Goal: Download file/media

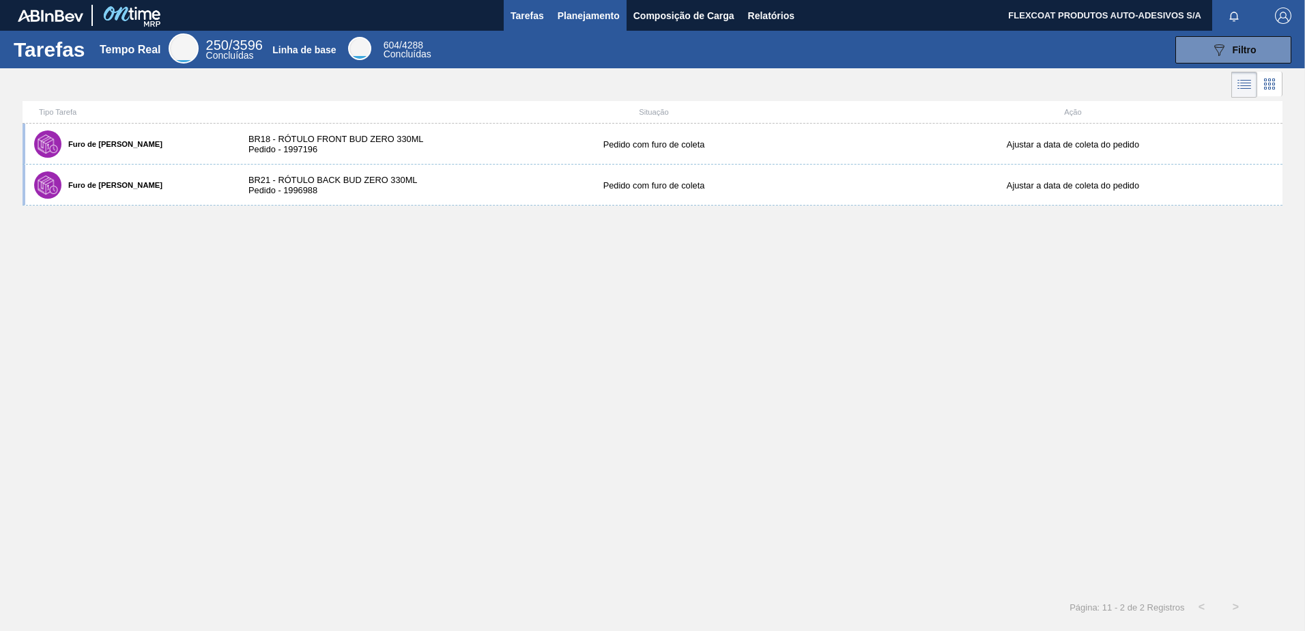
click at [586, 17] on span "Planejamento" at bounding box center [589, 16] width 62 height 16
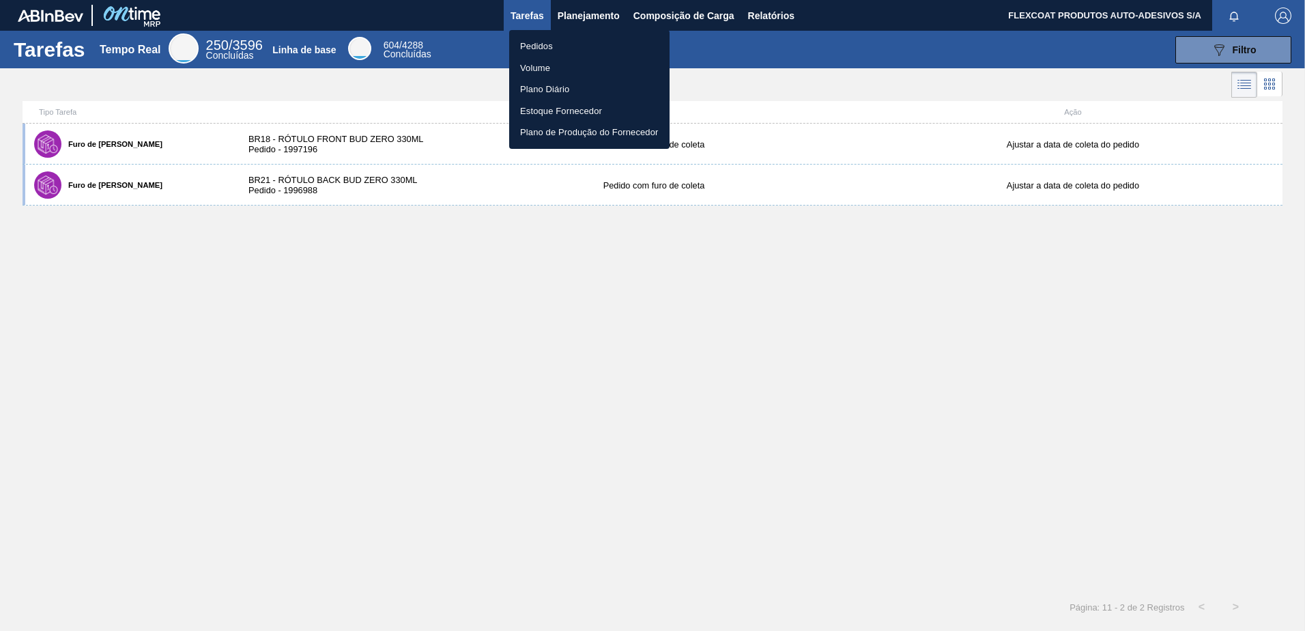
click at [532, 48] on li "Pedidos" at bounding box center [589, 46] width 160 height 22
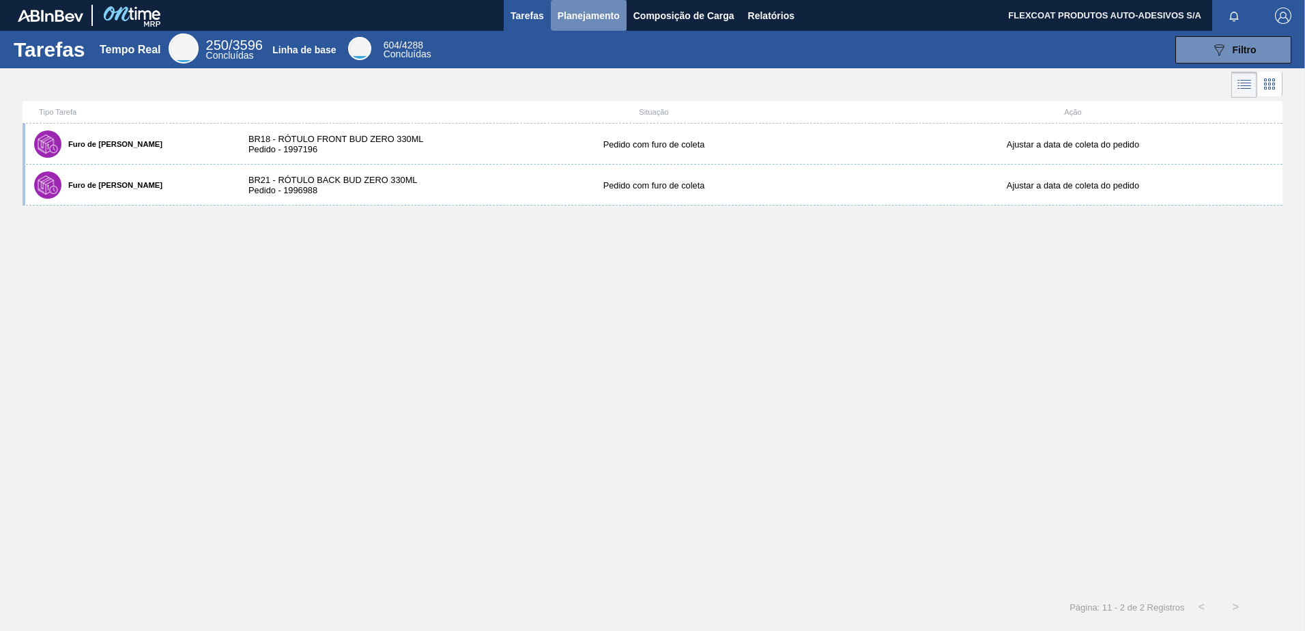
click at [575, 18] on span "Planejamento" at bounding box center [589, 16] width 62 height 16
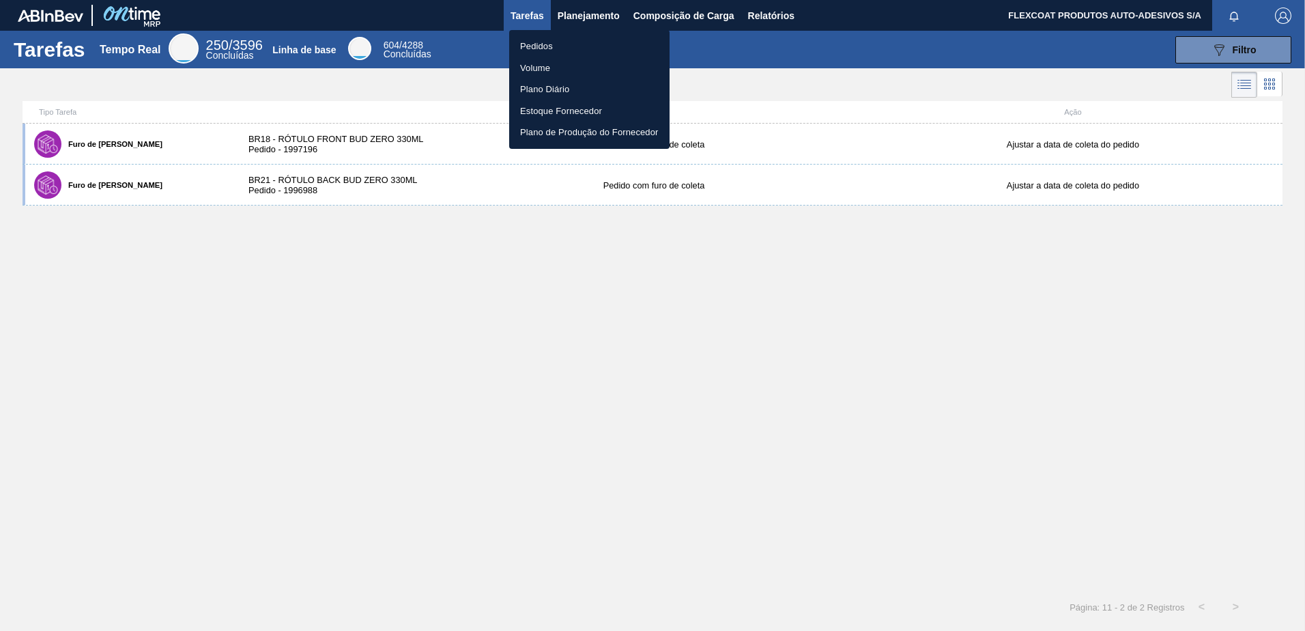
click at [535, 45] on li "Pedidos" at bounding box center [589, 46] width 160 height 22
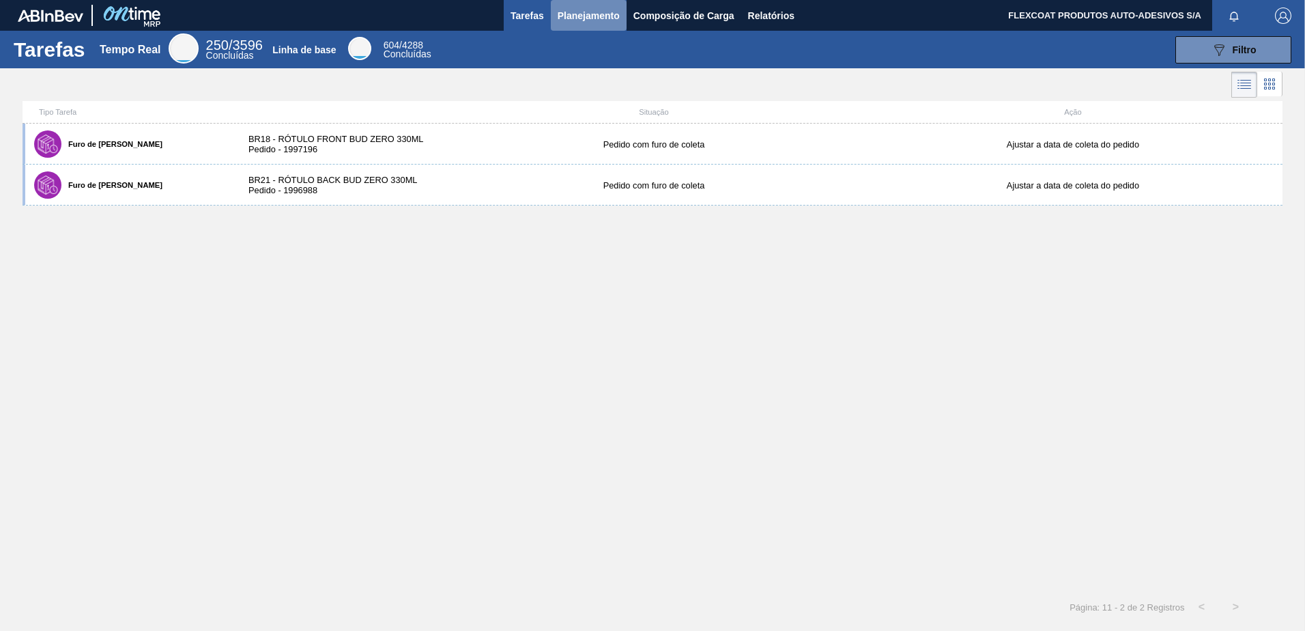
click at [580, 17] on span "Planejamento" at bounding box center [589, 16] width 62 height 16
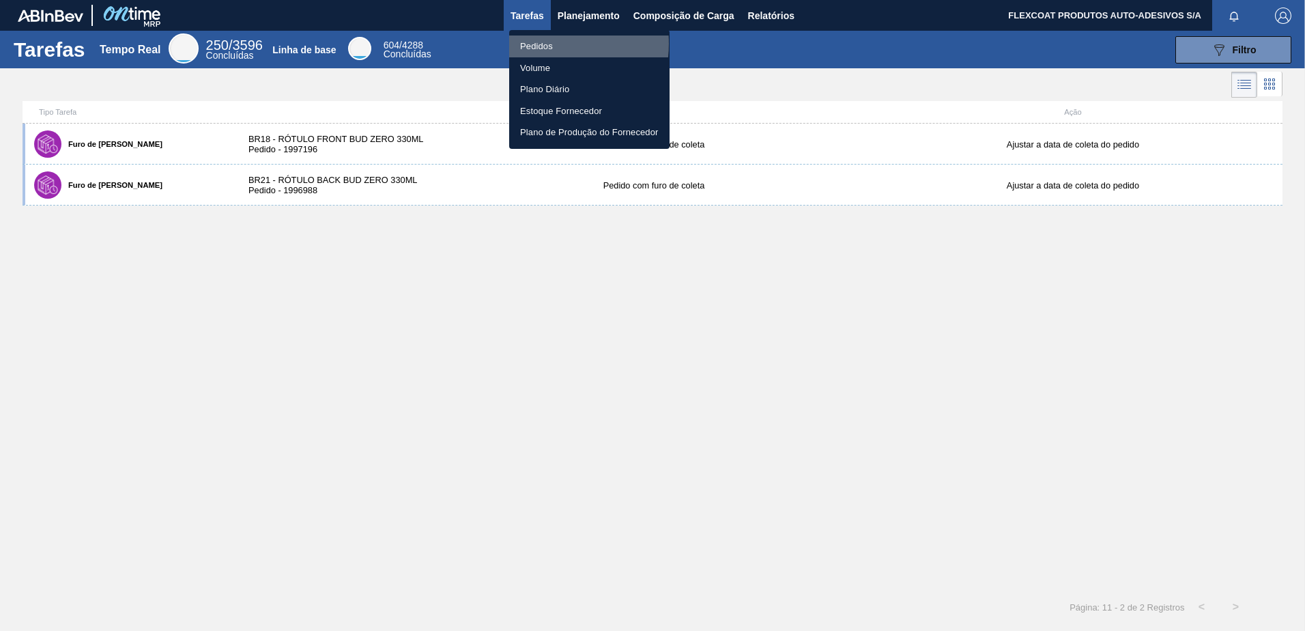
click at [538, 44] on li "Pedidos" at bounding box center [589, 46] width 160 height 22
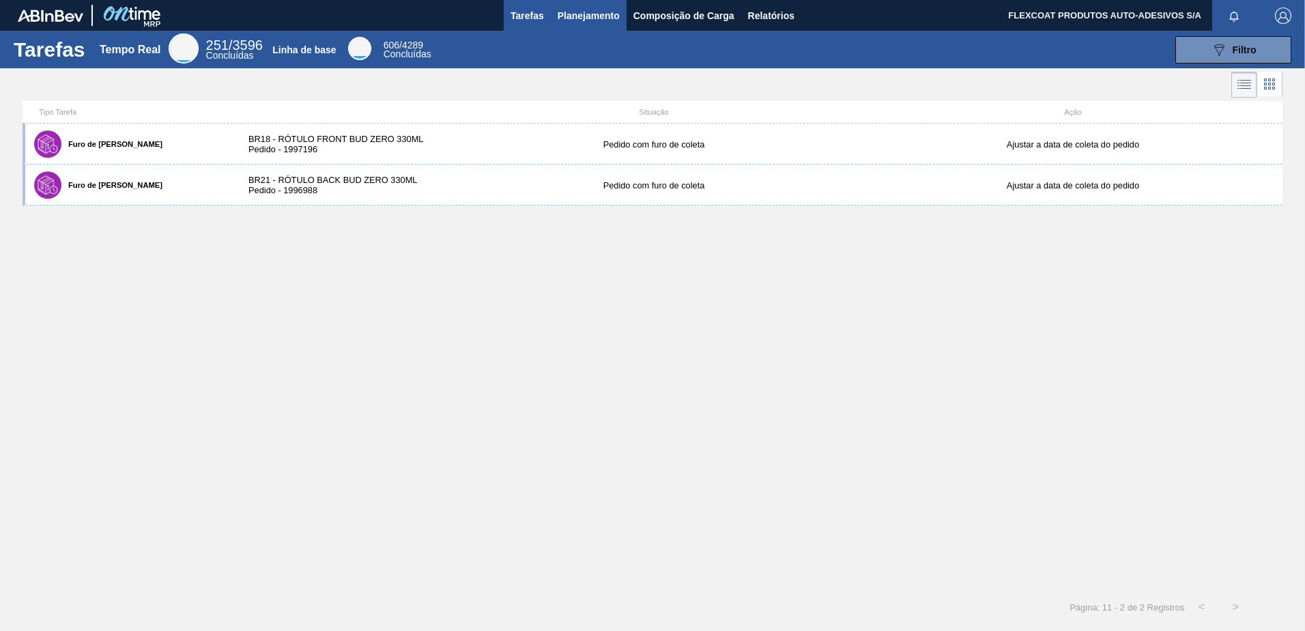
click at [565, 19] on span "Planejamento" at bounding box center [589, 16] width 62 height 16
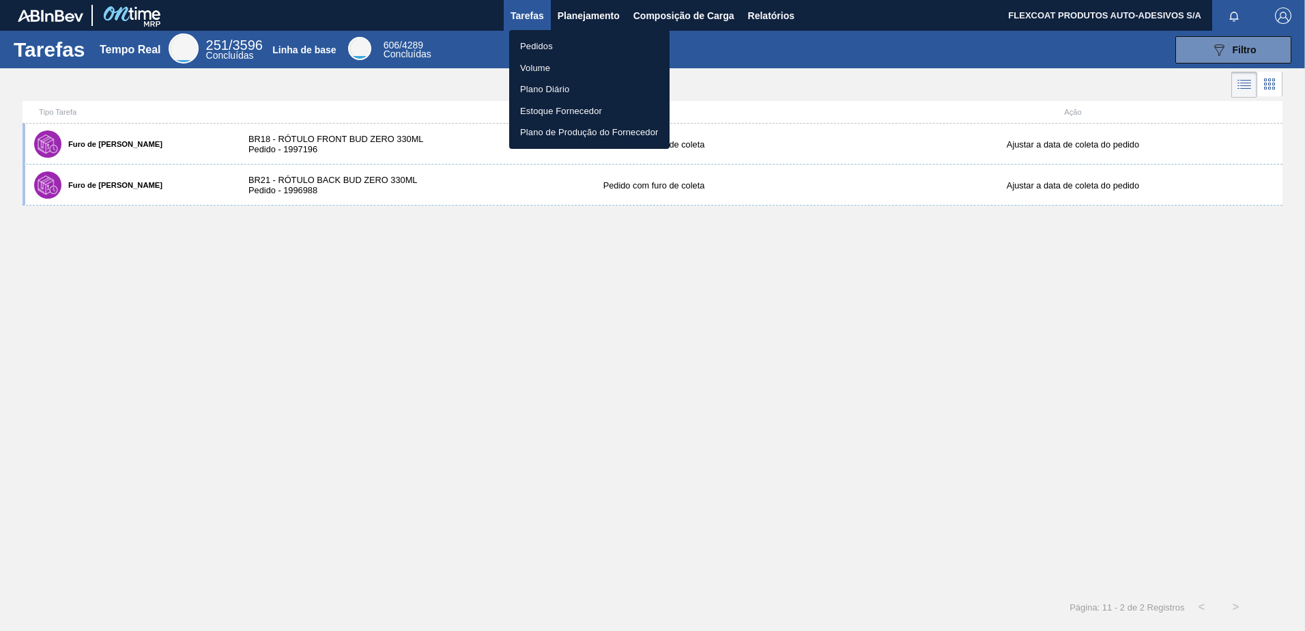
click at [537, 39] on li "Pedidos" at bounding box center [589, 46] width 160 height 22
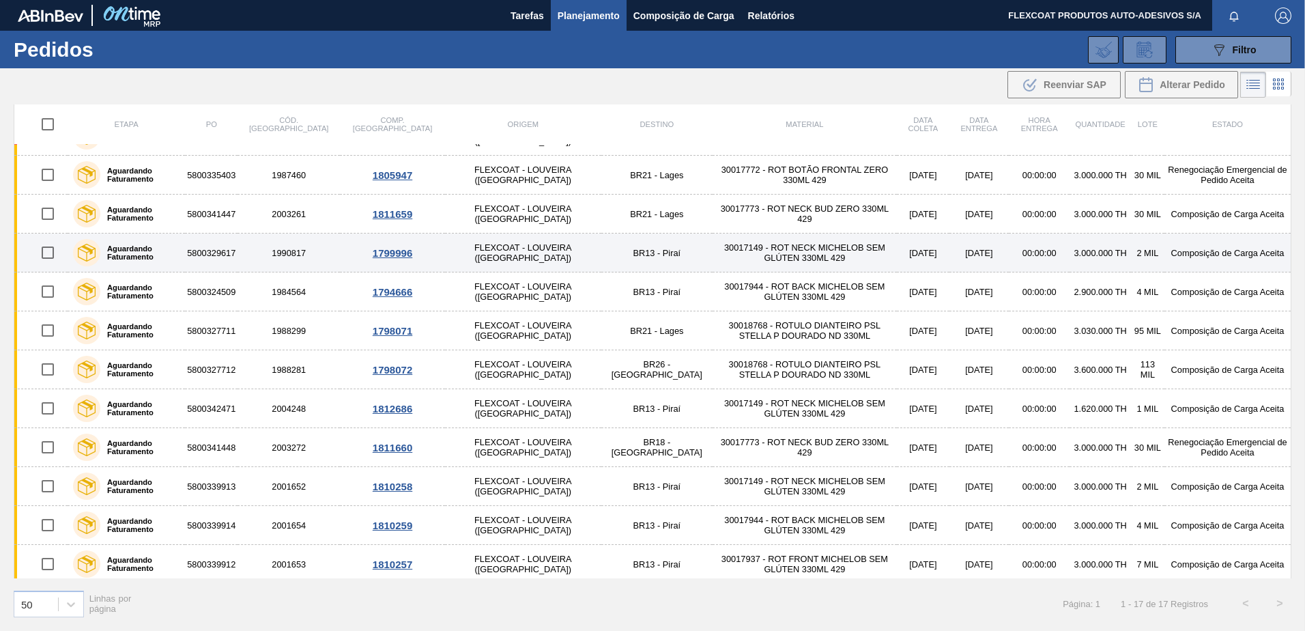
scroll to position [229, 0]
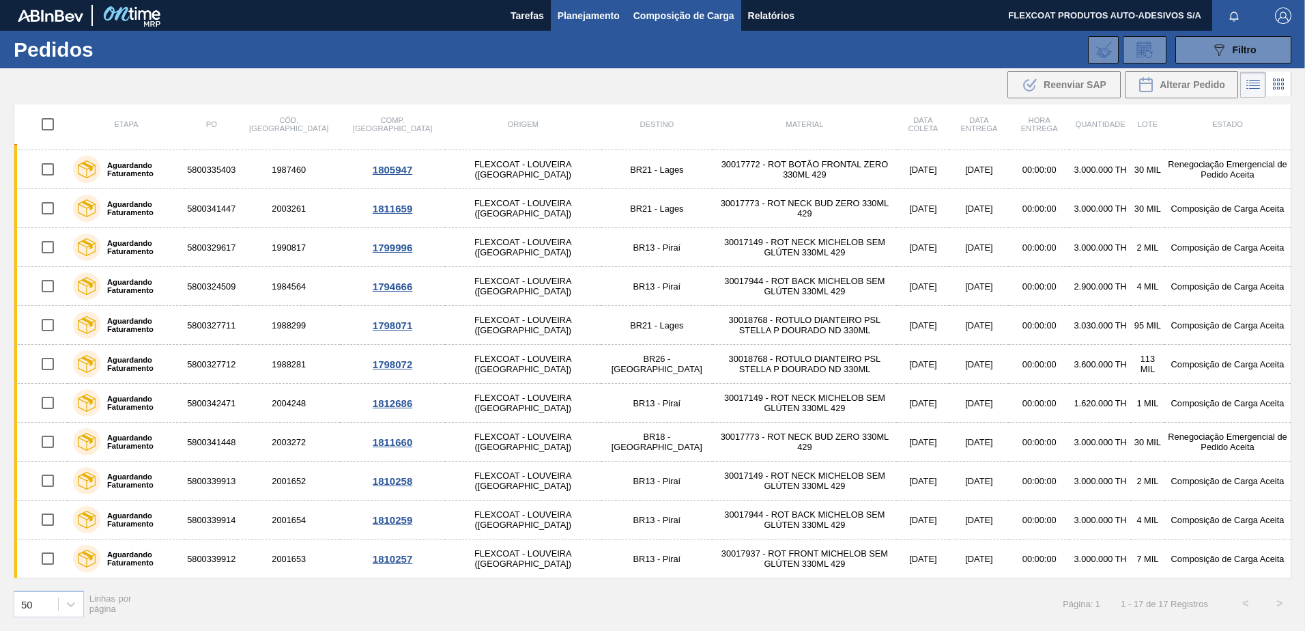
click at [695, 12] on span "Composição de Carga" at bounding box center [683, 16] width 101 height 16
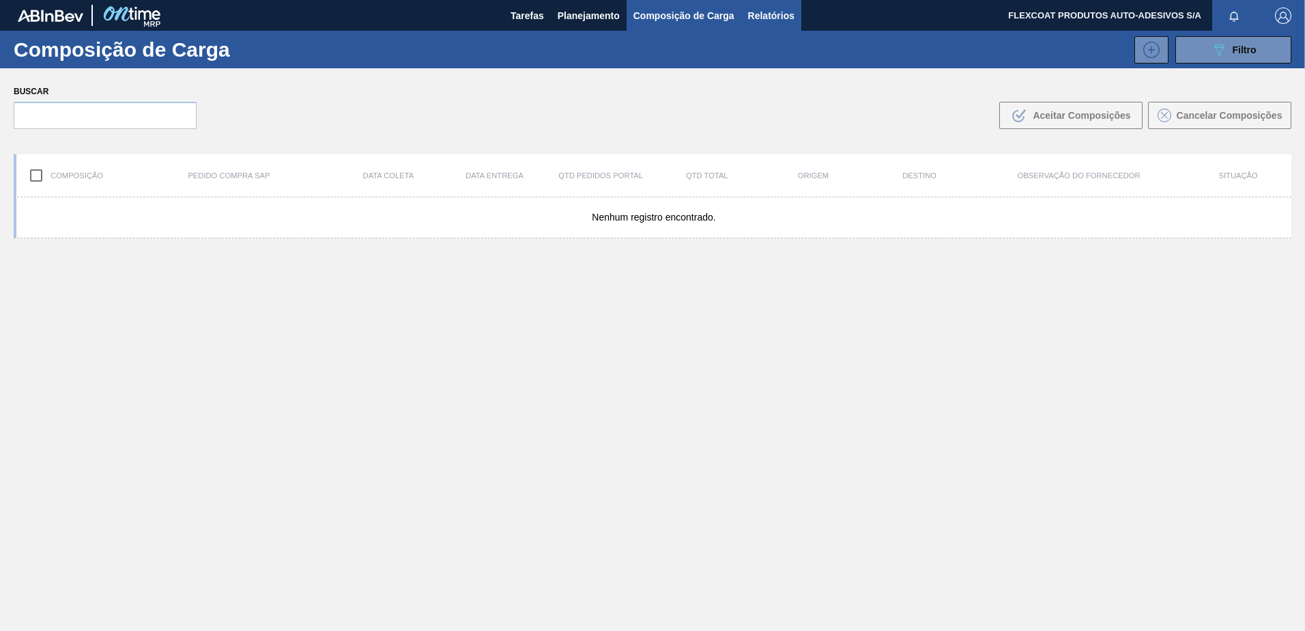
click at [753, 12] on span "Relatórios" at bounding box center [771, 16] width 46 height 16
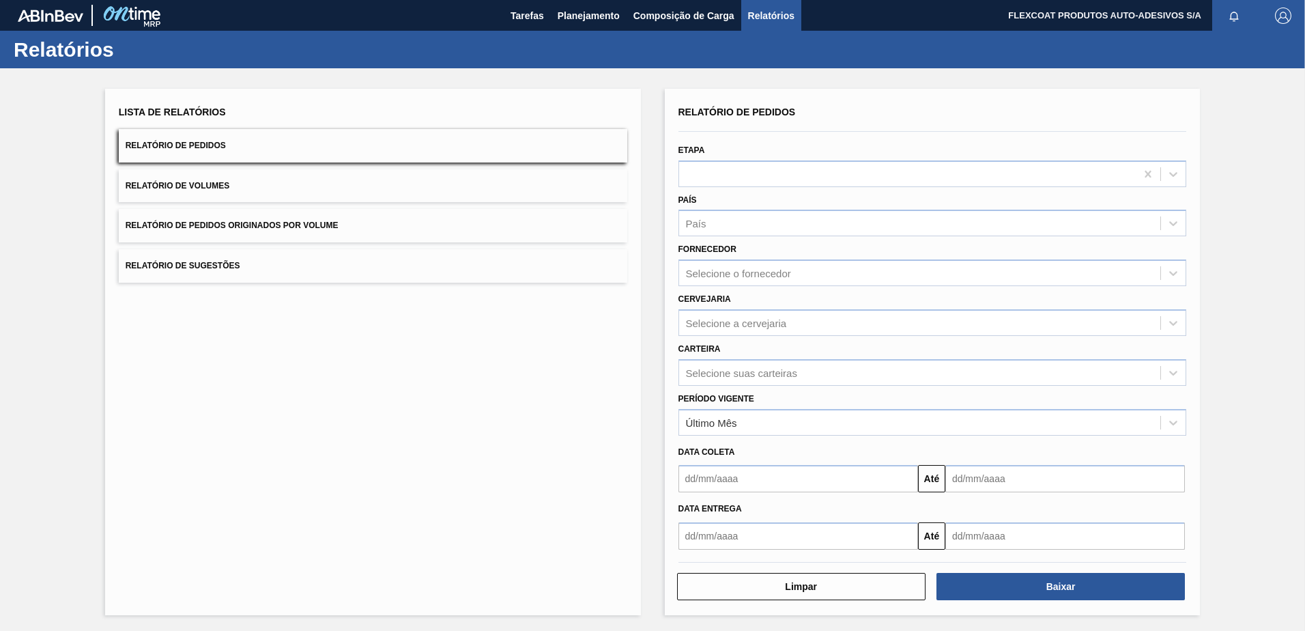
click at [189, 185] on span "Relatório de Volumes" at bounding box center [178, 186] width 104 height 10
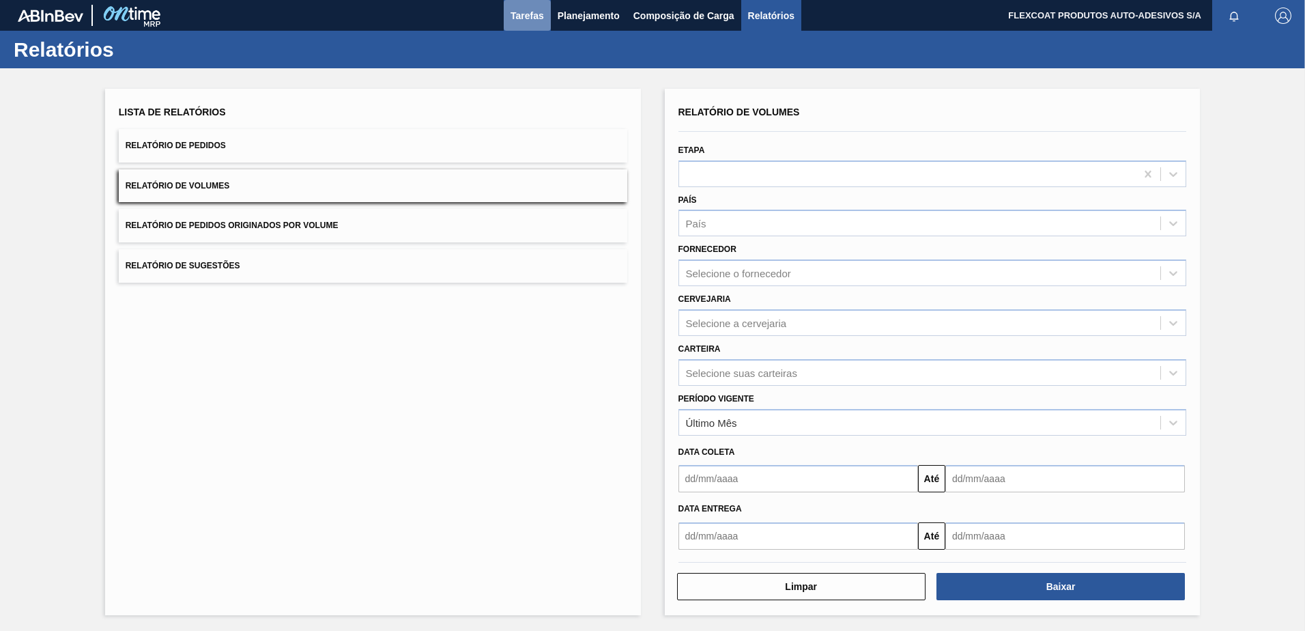
click at [518, 20] on span "Tarefas" at bounding box center [527, 16] width 33 height 16
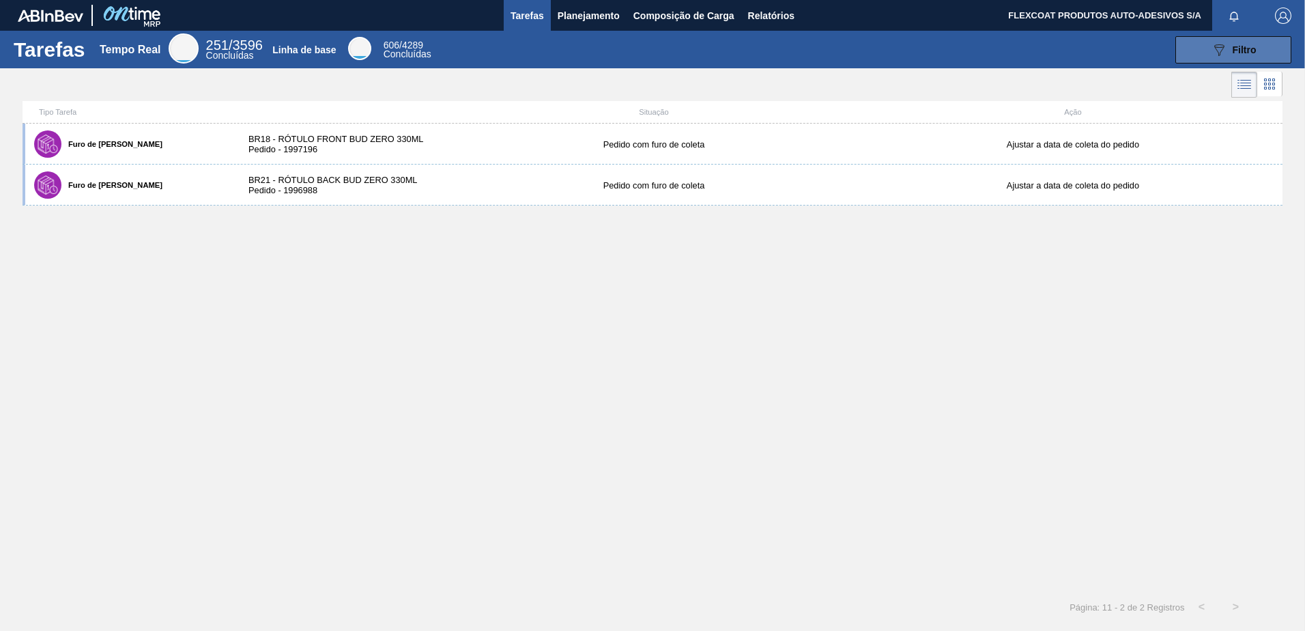
click at [1218, 54] on icon at bounding box center [1219, 50] width 10 height 12
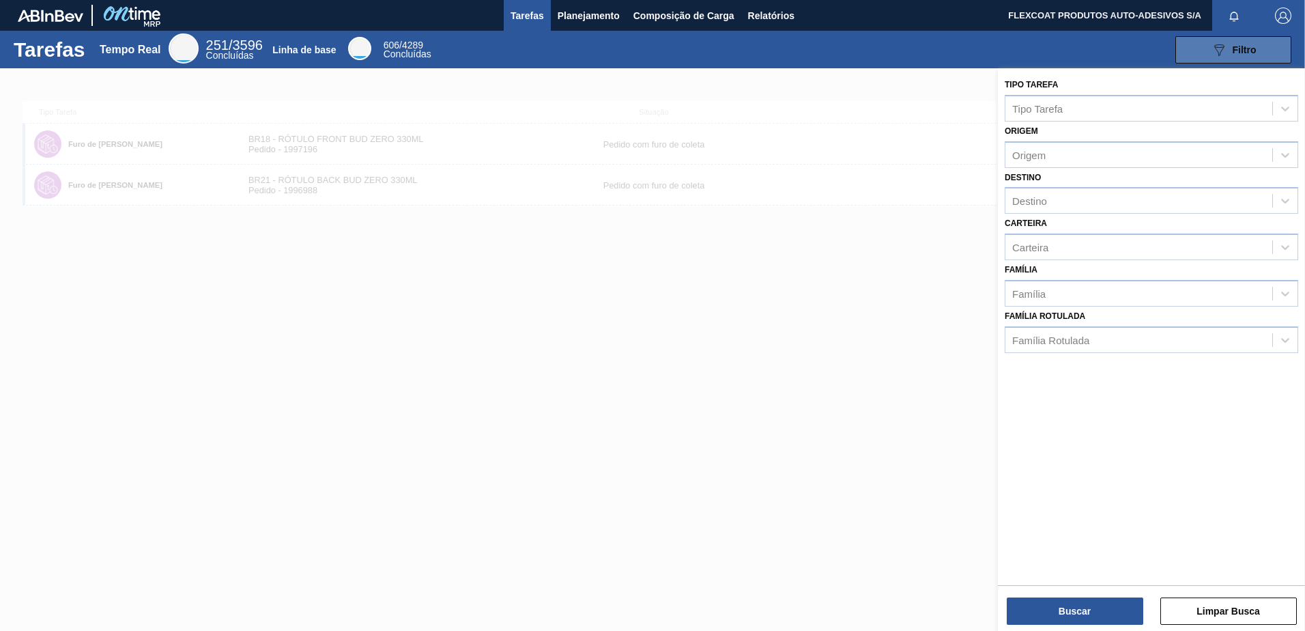
click at [1220, 54] on icon at bounding box center [1219, 50] width 10 height 12
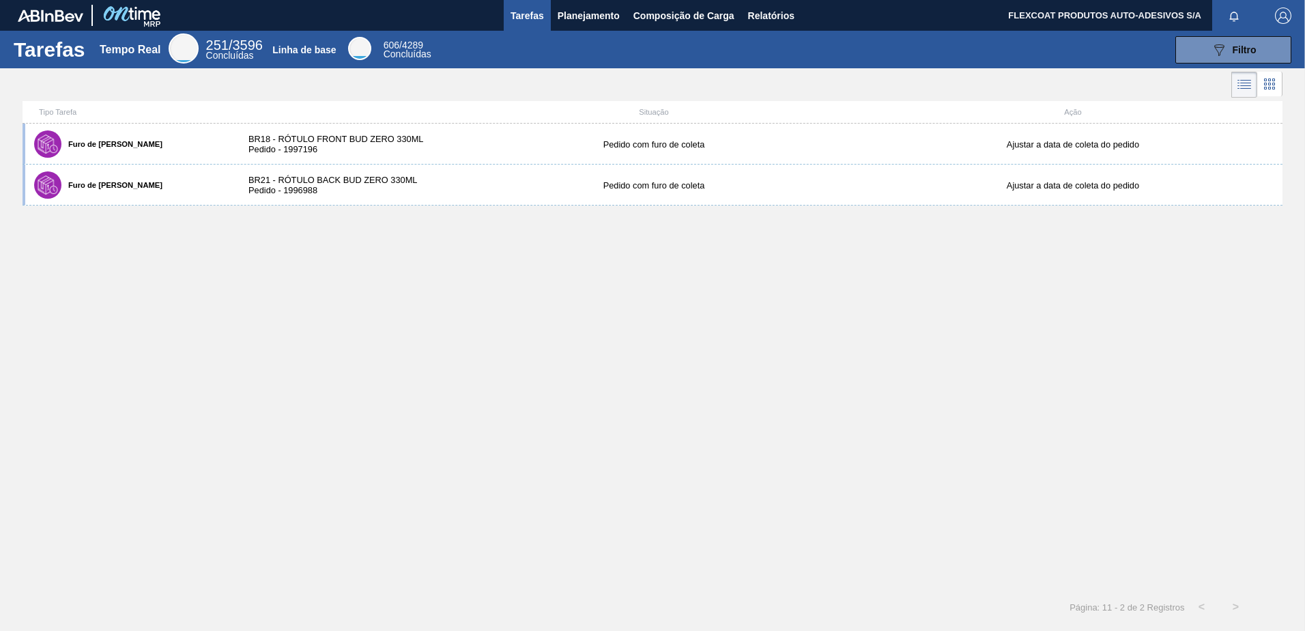
click at [1236, 14] on icon "button" at bounding box center [1234, 16] width 11 height 11
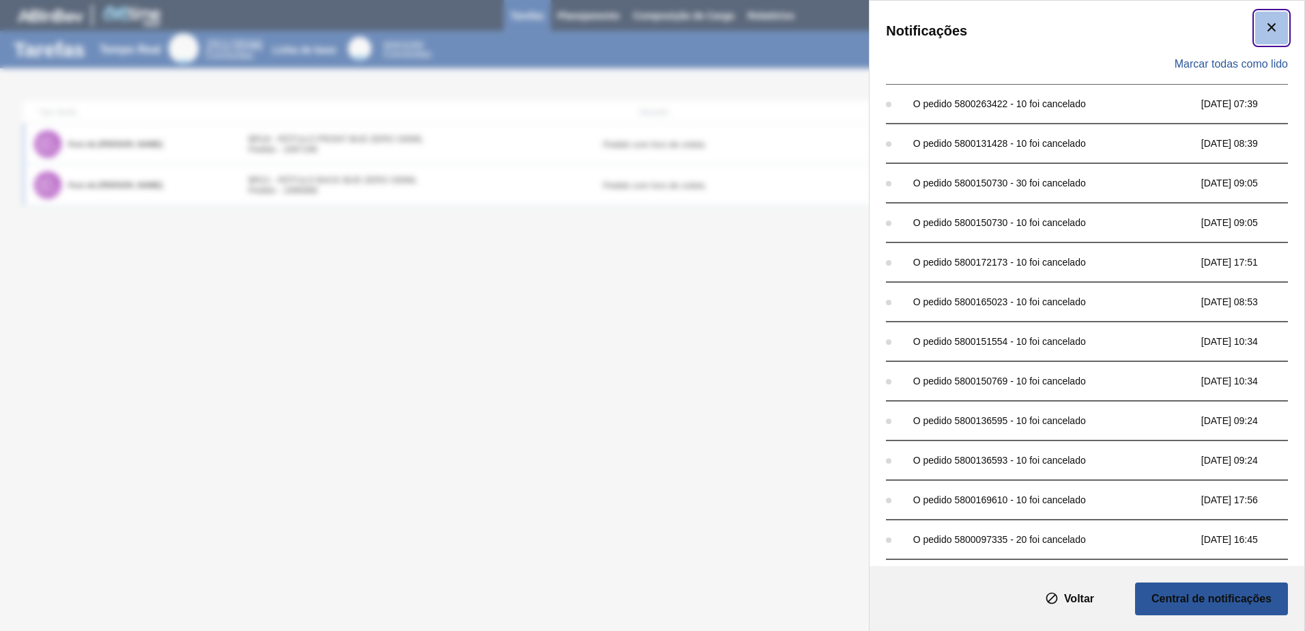
click at [1268, 29] on icon "botão de ícone" at bounding box center [1272, 27] width 8 height 8
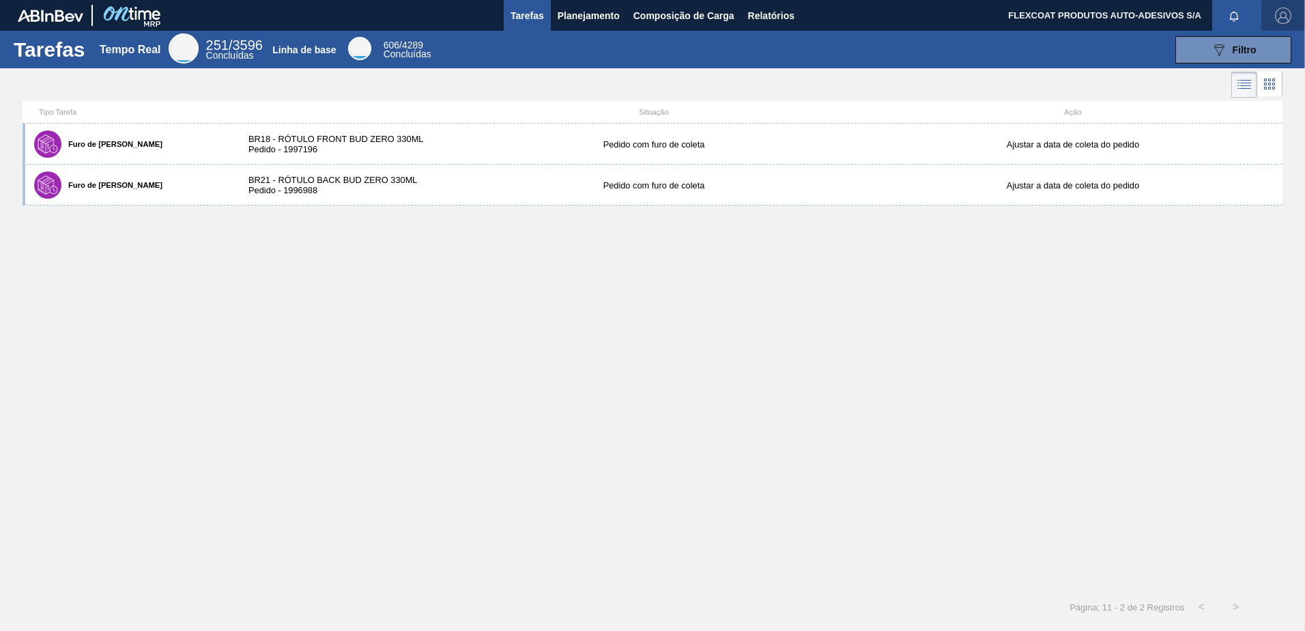
click at [1279, 20] on img "button" at bounding box center [1283, 16] width 16 height 16
click at [891, 25] on div at bounding box center [652, 315] width 1305 height 631
click at [762, 14] on span "Relatórios" at bounding box center [771, 16] width 46 height 16
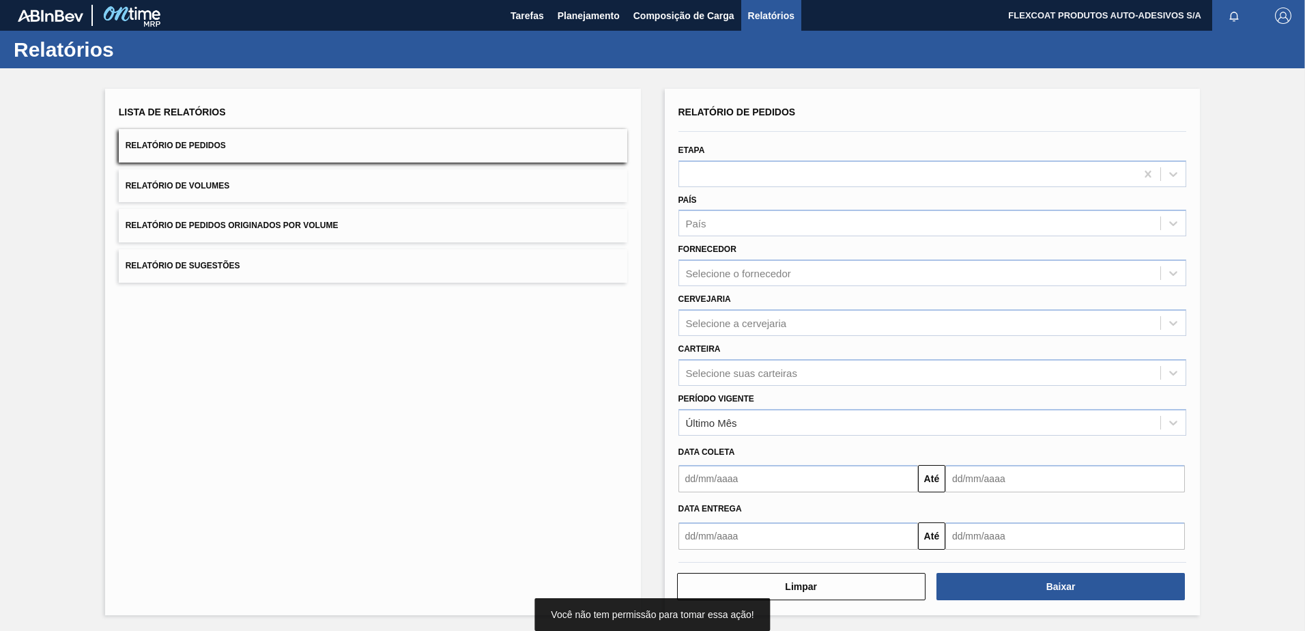
click at [176, 180] on button "Relatório de Volumes" at bounding box center [373, 185] width 509 height 33
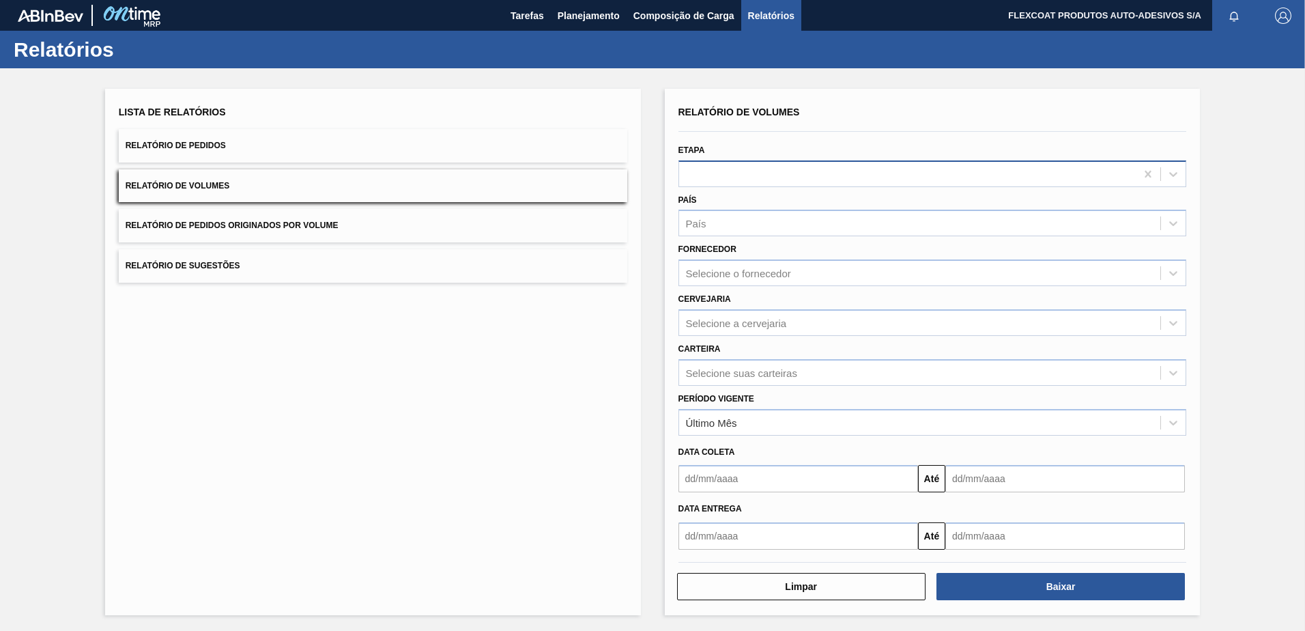
click at [764, 181] on div at bounding box center [907, 174] width 457 height 20
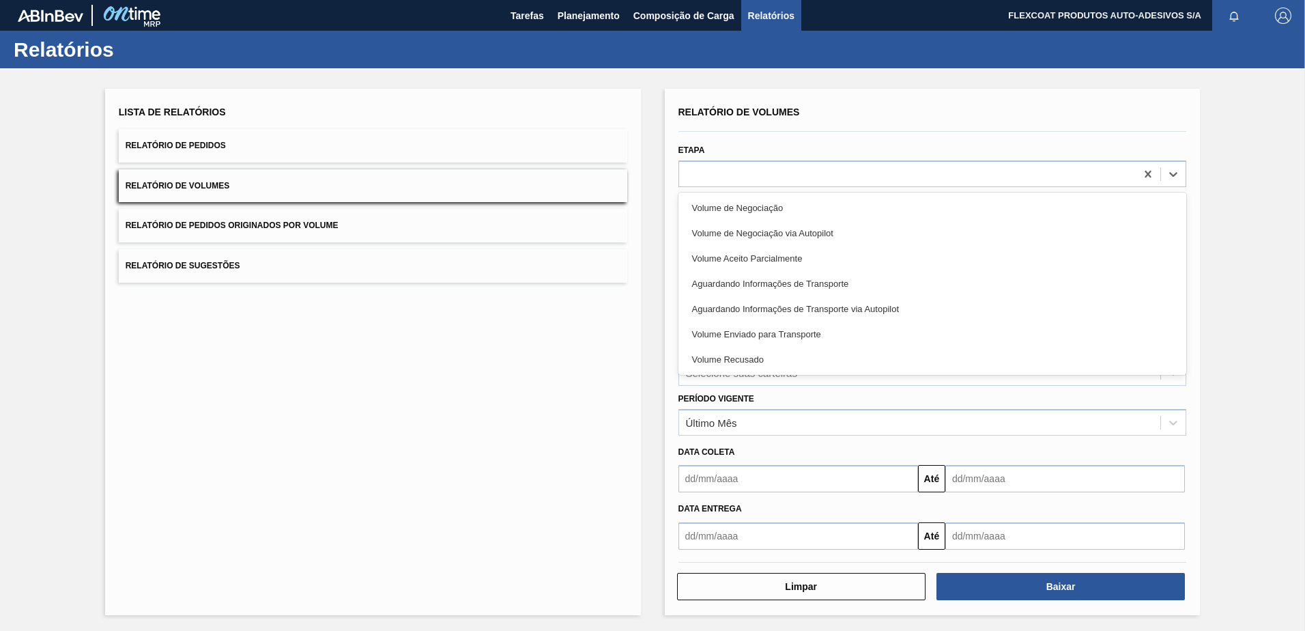
click at [754, 208] on div "Volume de Negociação" at bounding box center [933, 207] width 509 height 25
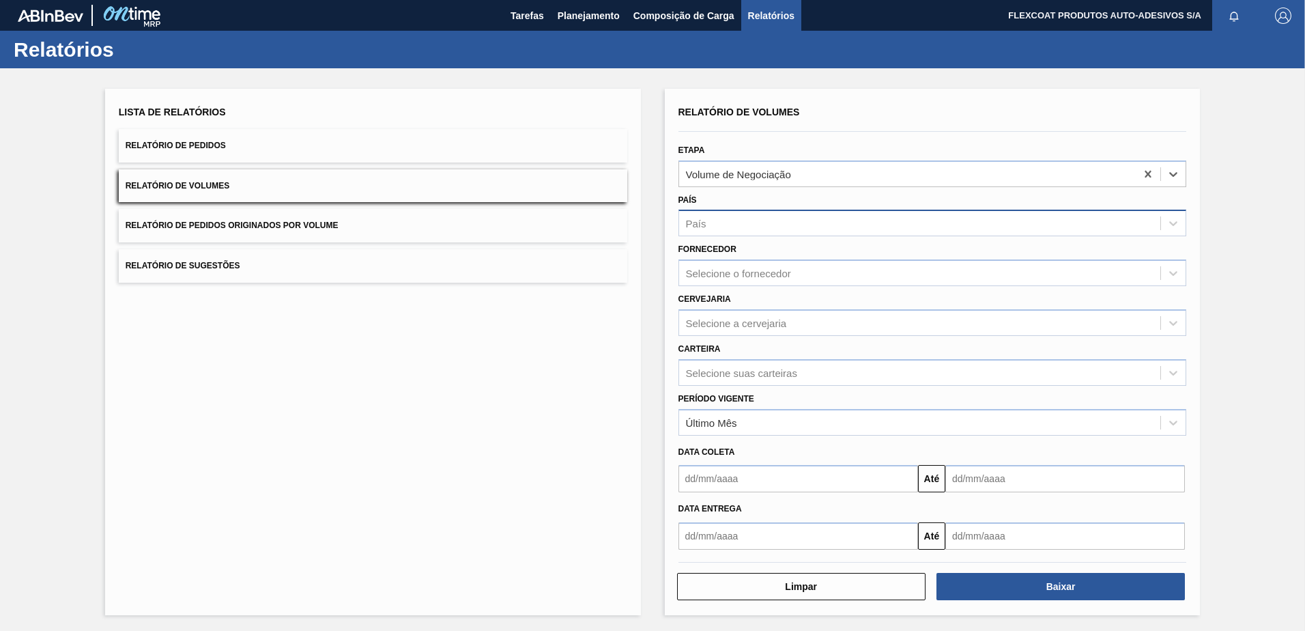
click at [750, 233] on div "País" at bounding box center [920, 224] width 482 height 20
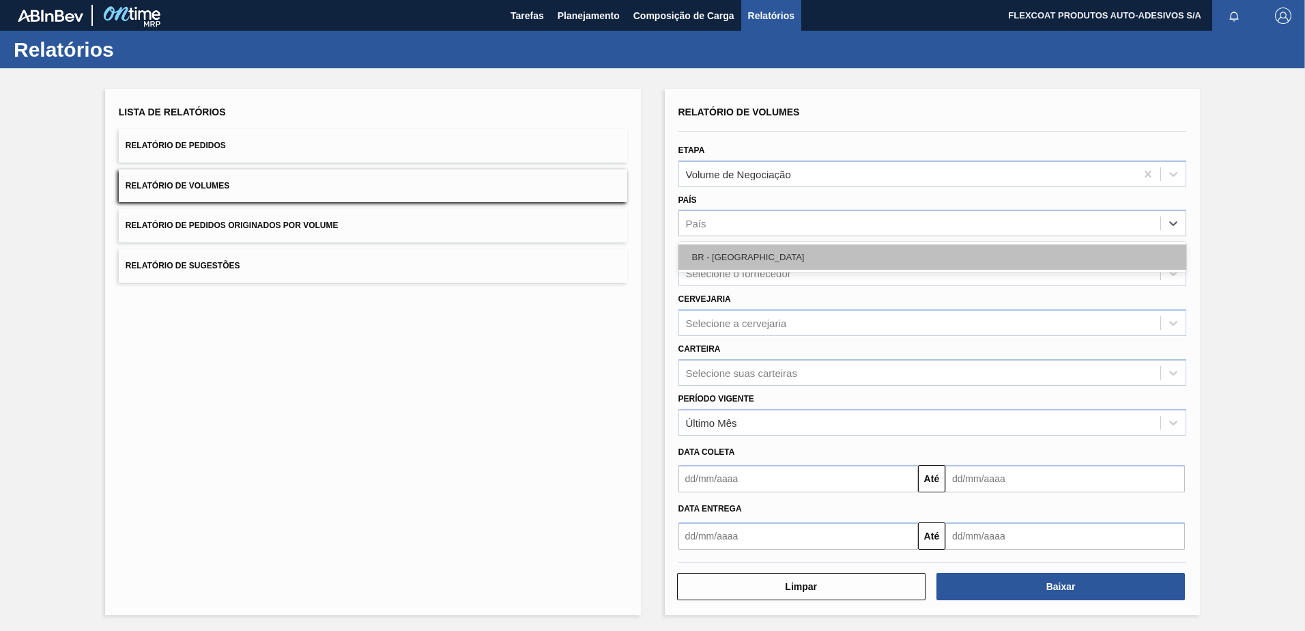
click at [734, 255] on div "BR - Brasil" at bounding box center [933, 256] width 509 height 25
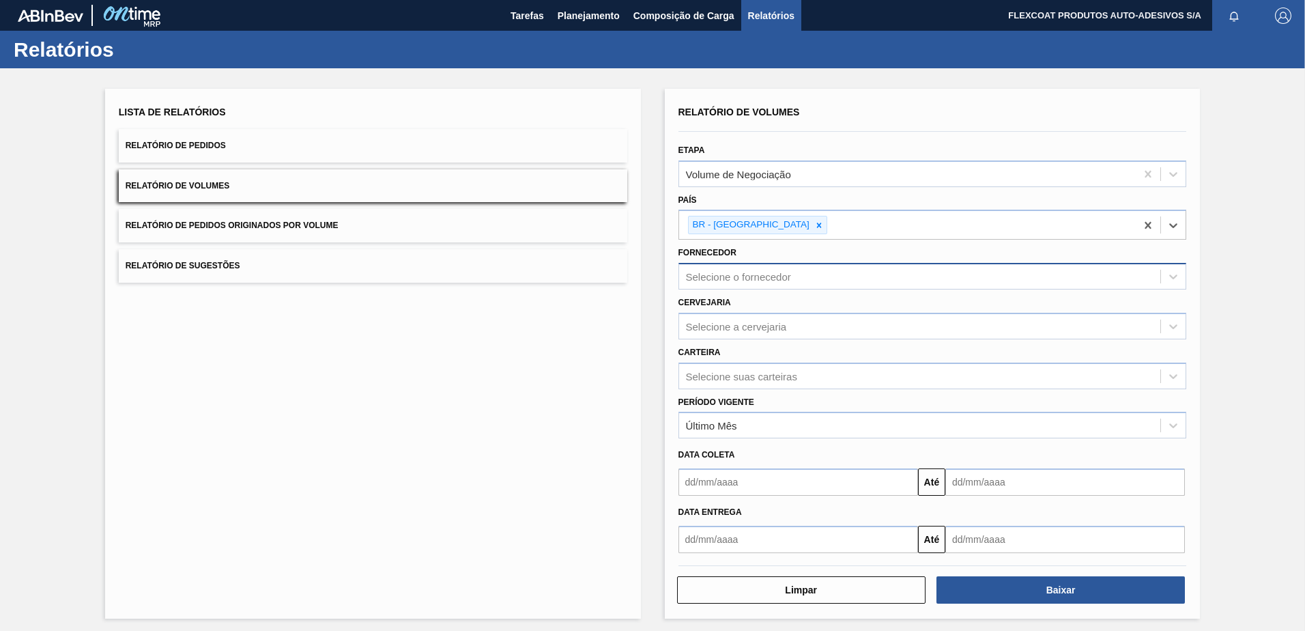
click at [735, 279] on div "Selecione o fornecedor" at bounding box center [738, 277] width 105 height 12
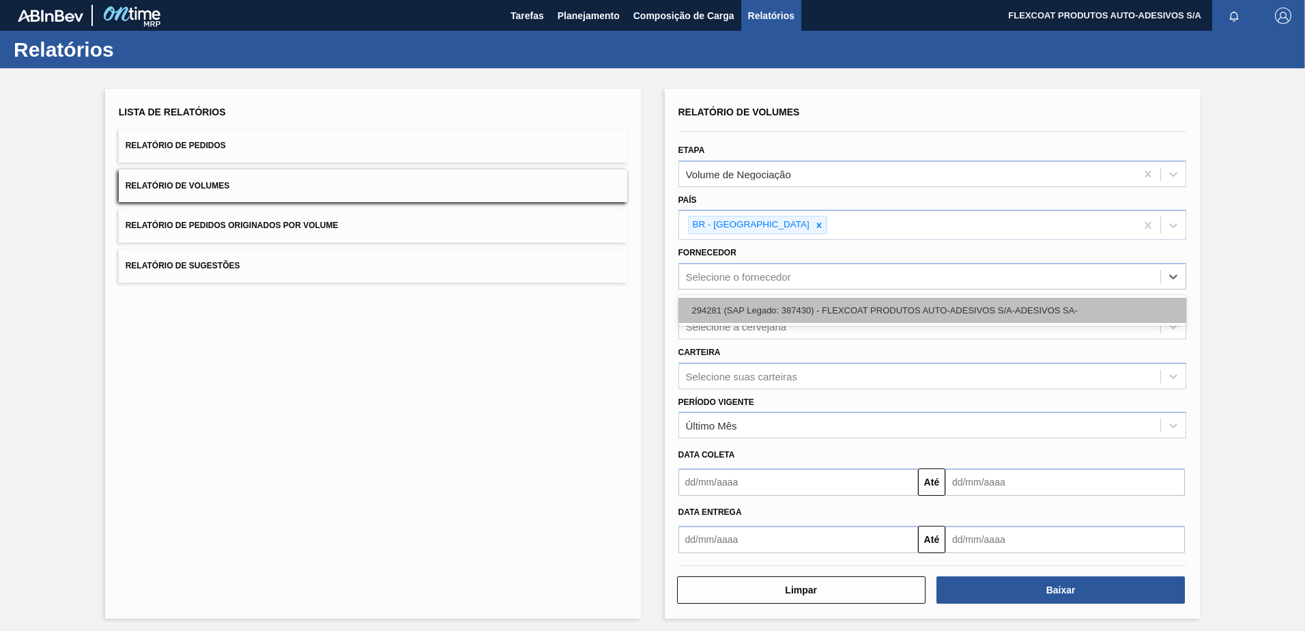
click at [738, 305] on div "294281 (SAP Legado: 387430) - FLEXCOAT PRODUTOS AUTO-ADESIVOS S/A-ADESIVOS SA-" at bounding box center [933, 310] width 509 height 25
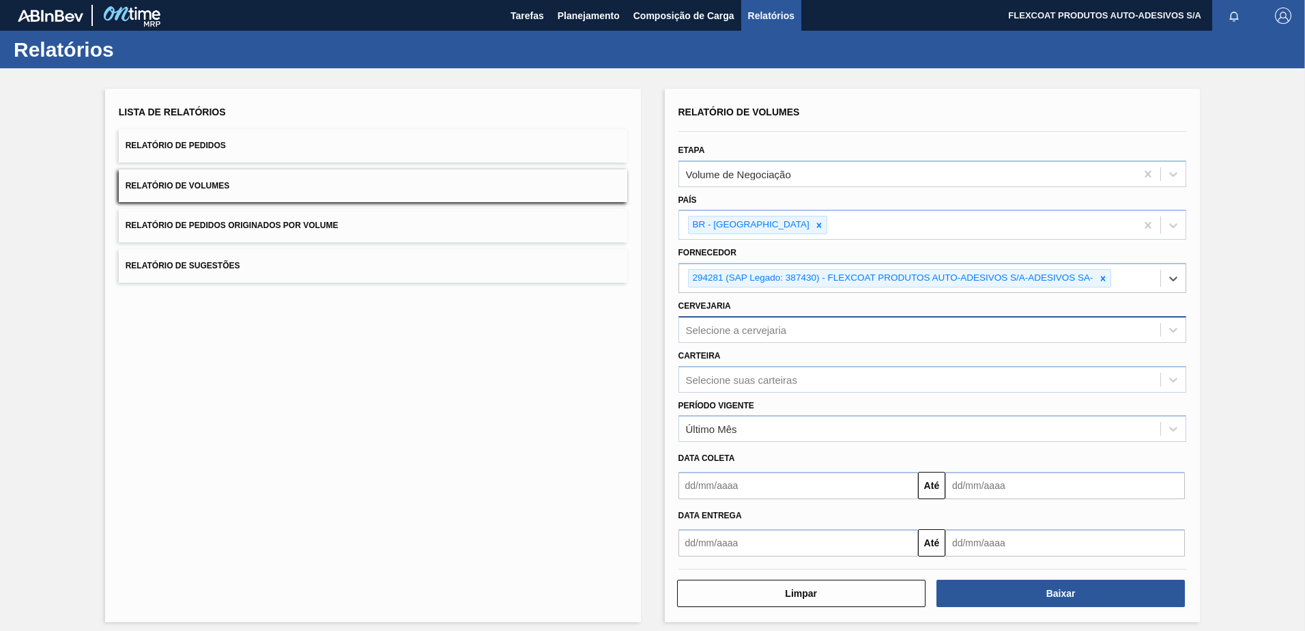
click at [738, 332] on div "Selecione a cervejaria" at bounding box center [736, 330] width 101 height 12
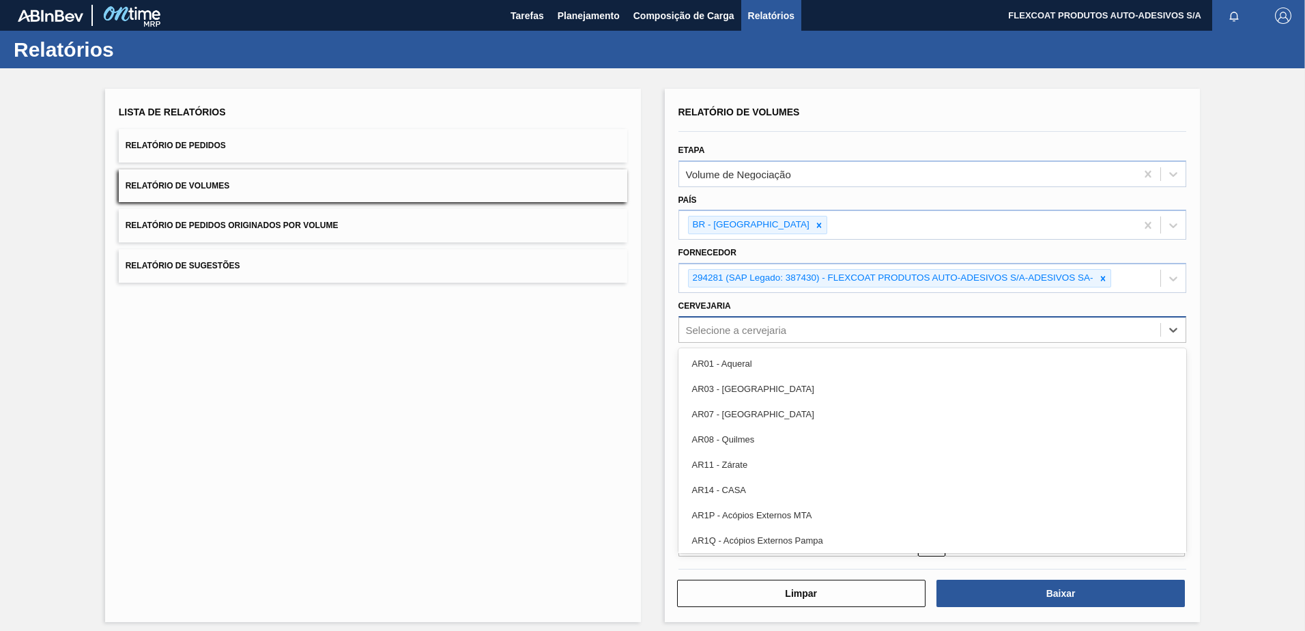
click at [751, 327] on div "Selecione a cervejaria" at bounding box center [736, 330] width 101 height 12
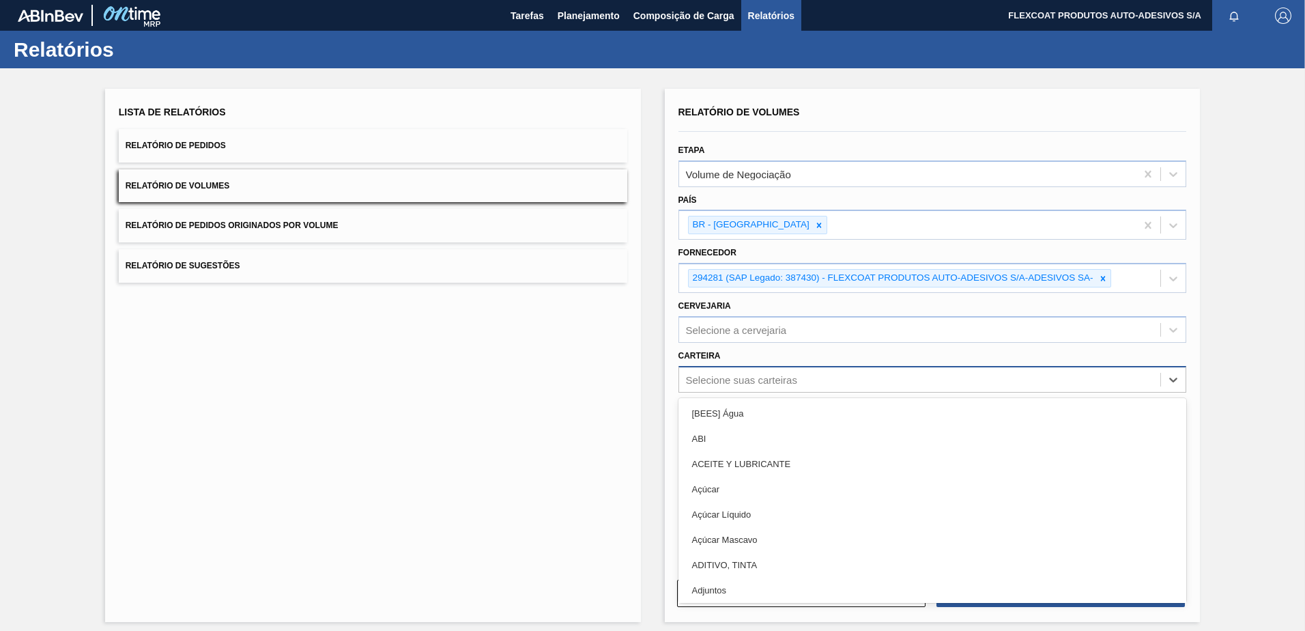
click at [778, 374] on div "Selecione suas carteiras" at bounding box center [741, 379] width 111 height 12
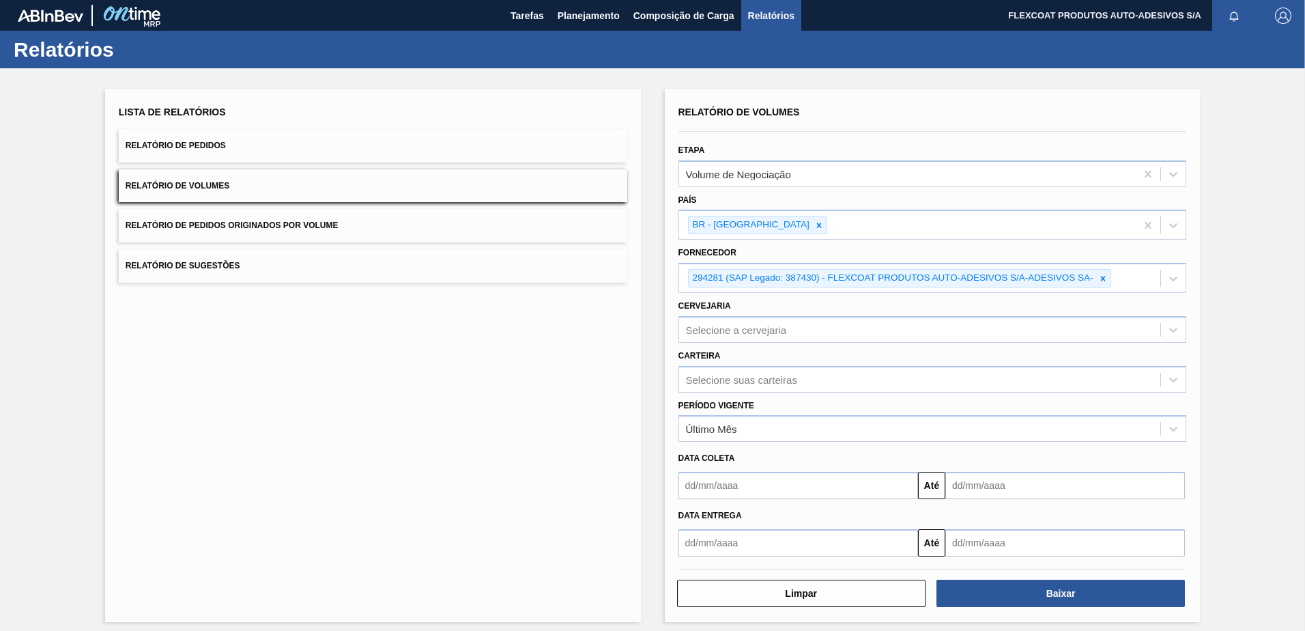
click at [583, 496] on div "Lista de Relatórios Relatório de Pedidos Relatório de Volumes Relatório de Pedi…" at bounding box center [373, 355] width 536 height 533
click at [742, 430] on div "Último Mês" at bounding box center [920, 429] width 482 height 20
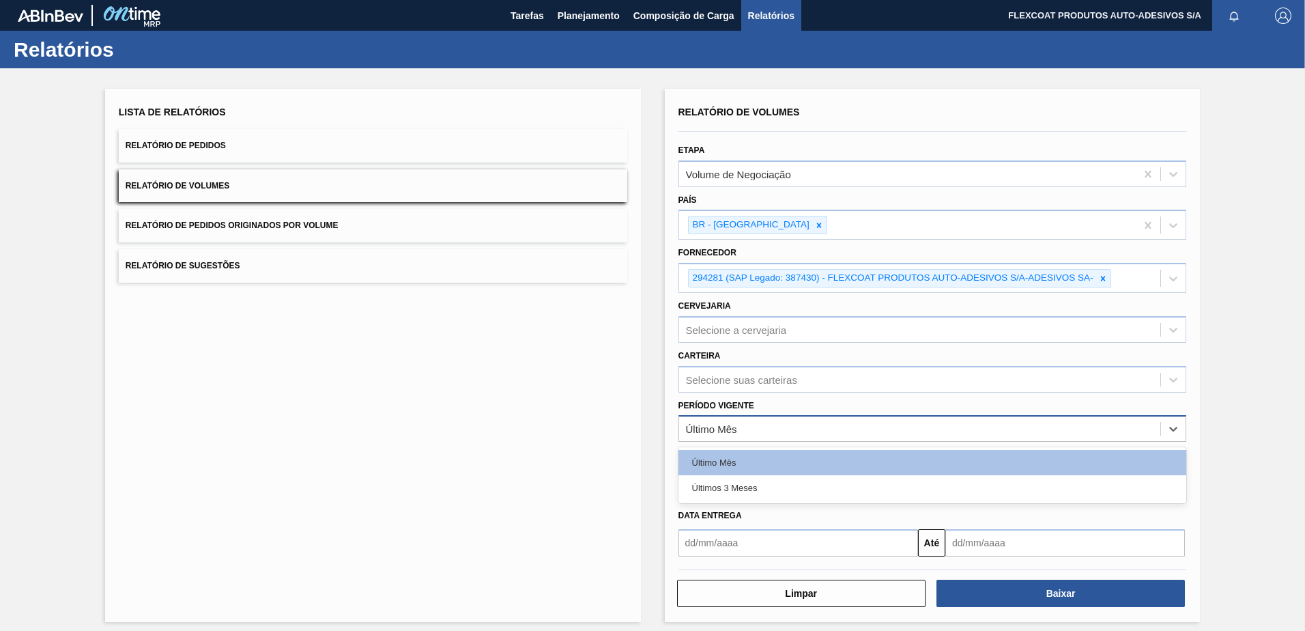
click at [742, 430] on div "Último Mês" at bounding box center [920, 429] width 482 height 20
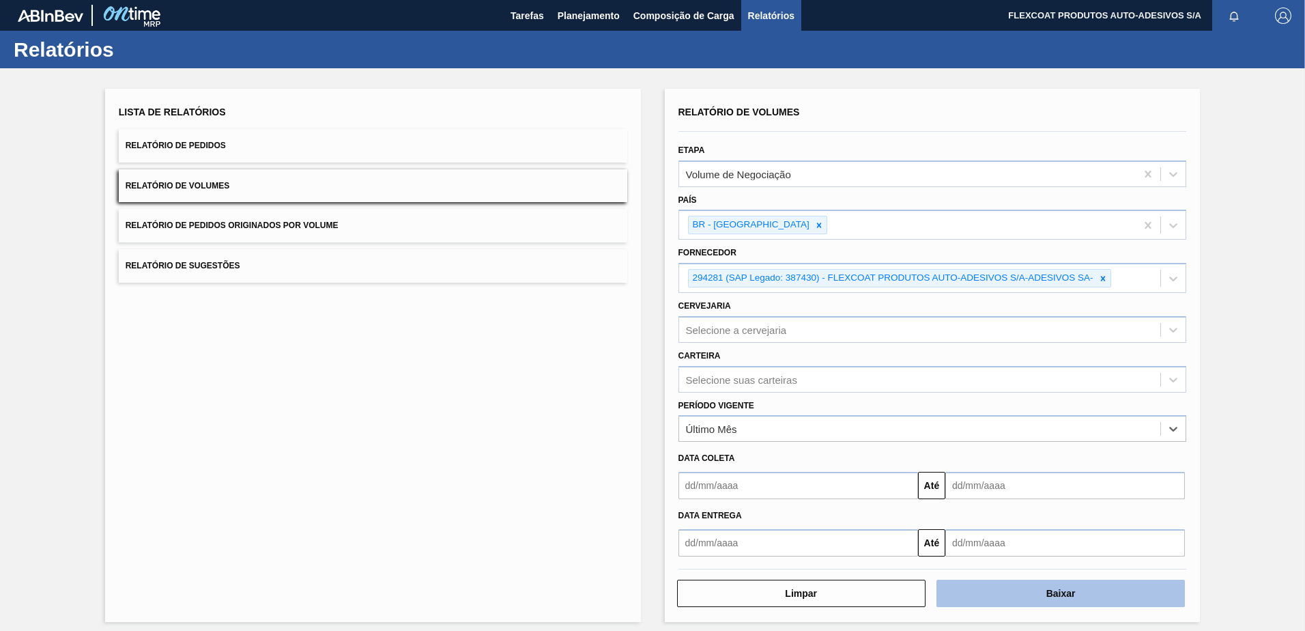
click at [1010, 593] on button "Baixar" at bounding box center [1061, 593] width 248 height 27
click at [735, 433] on div "Último Mês" at bounding box center [711, 429] width 51 height 12
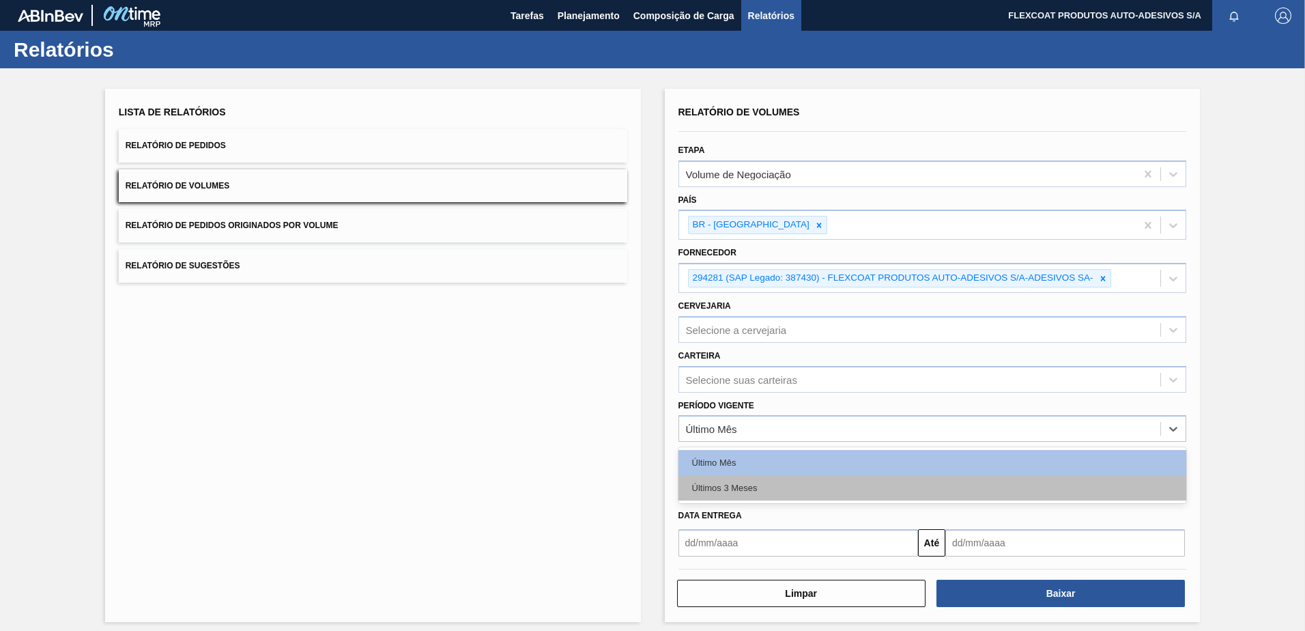
click at [731, 481] on div "Últimos 3 Meses" at bounding box center [933, 487] width 509 height 25
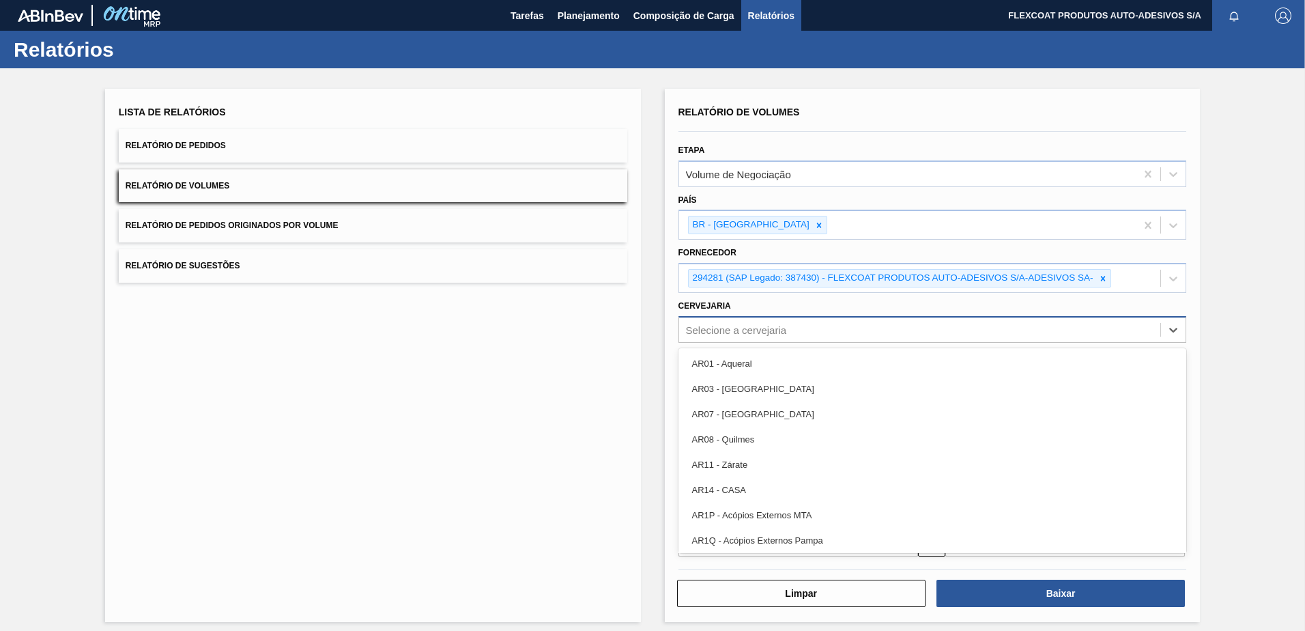
click at [745, 330] on div "Selecione a cervejaria" at bounding box center [736, 330] width 101 height 12
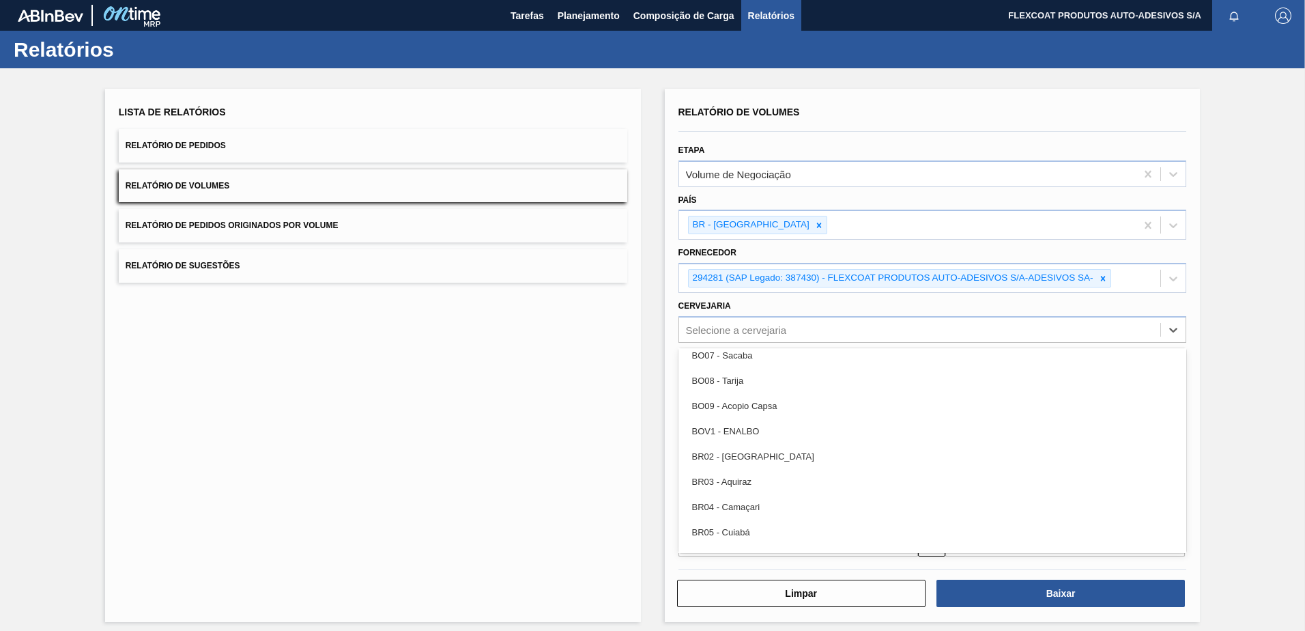
scroll to position [614, 0]
click at [760, 457] on div "BR03 - Aquiraz" at bounding box center [933, 456] width 509 height 25
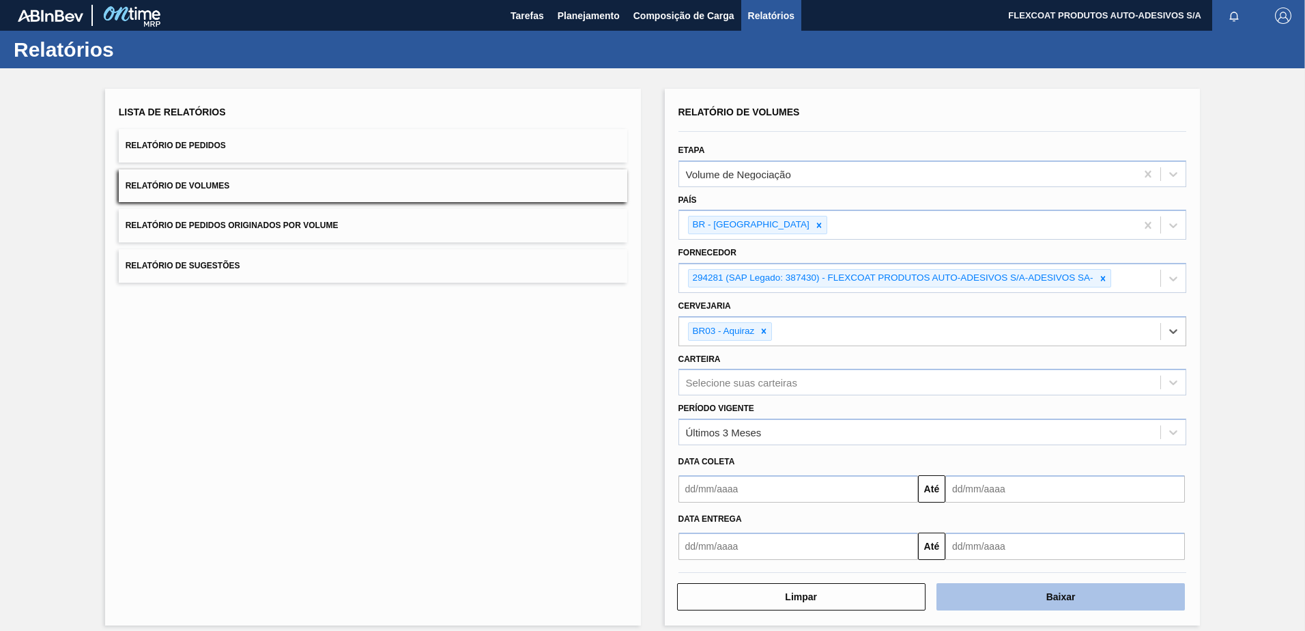
click at [1036, 598] on button "Baixar" at bounding box center [1061, 596] width 248 height 27
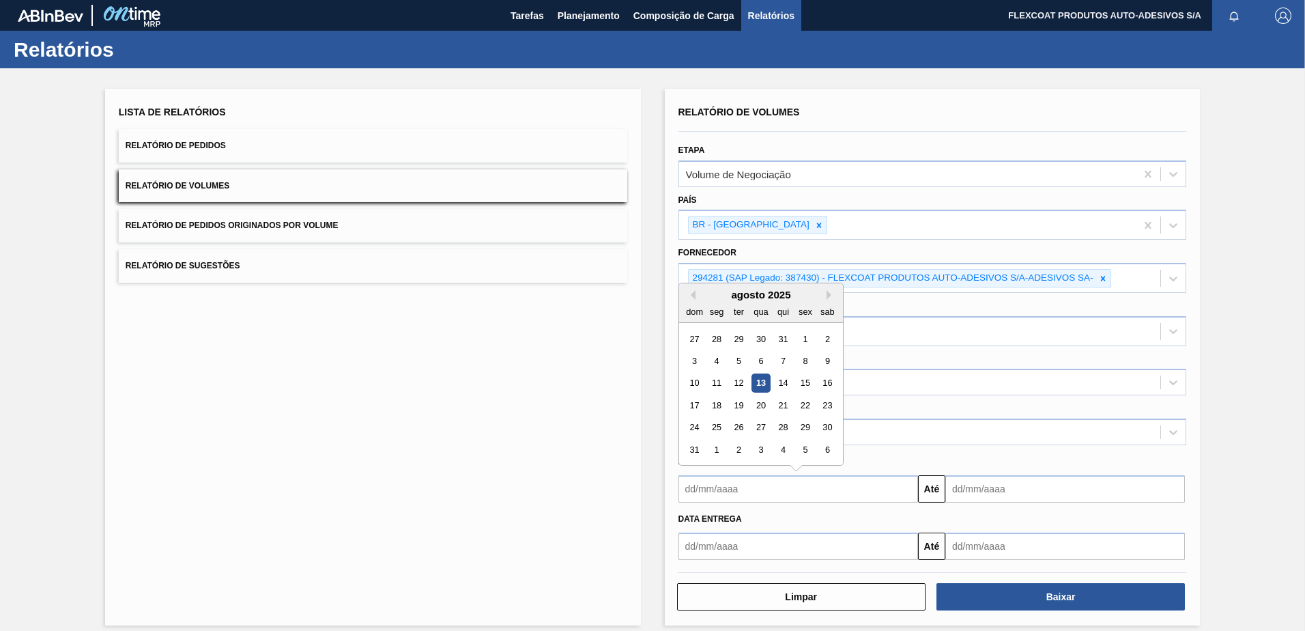
click at [687, 489] on input "text" at bounding box center [799, 488] width 240 height 27
click at [693, 298] on button "Mês anterior" at bounding box center [691, 295] width 10 height 10
click at [690, 337] on div "29" at bounding box center [694, 339] width 18 height 18
type input "29/06/2025"
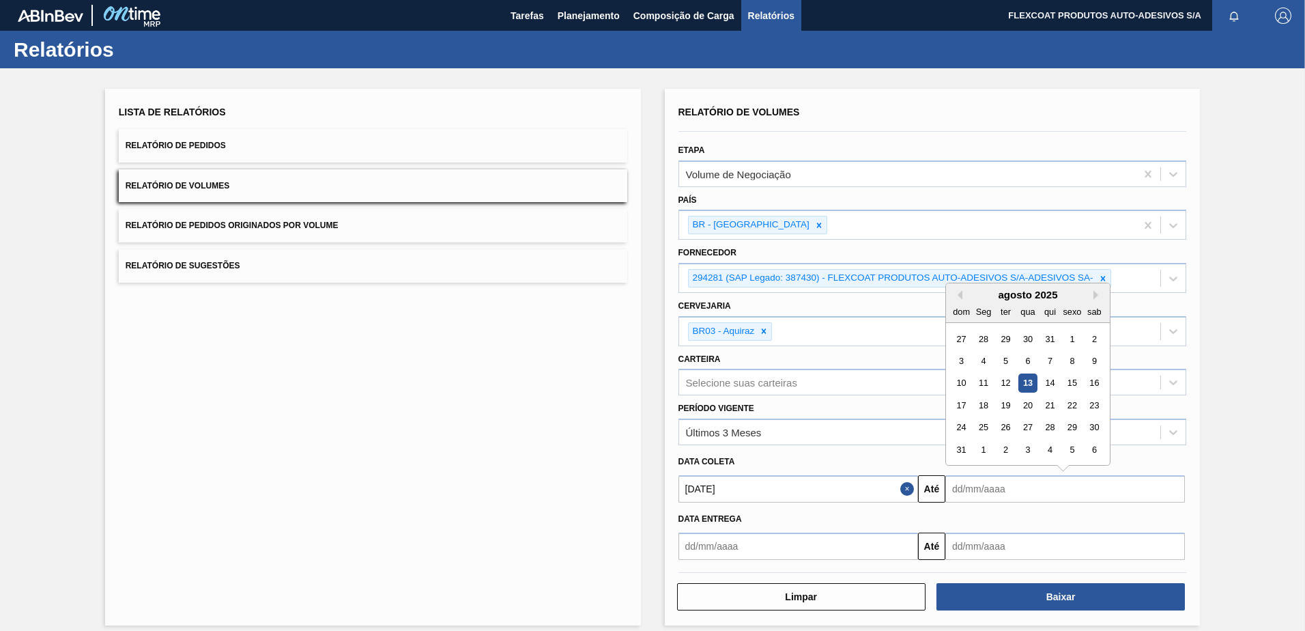
click at [1015, 489] on input "text" at bounding box center [1065, 488] width 240 height 27
click at [1023, 384] on div "13" at bounding box center [1027, 383] width 18 height 18
type input "[DATE]"
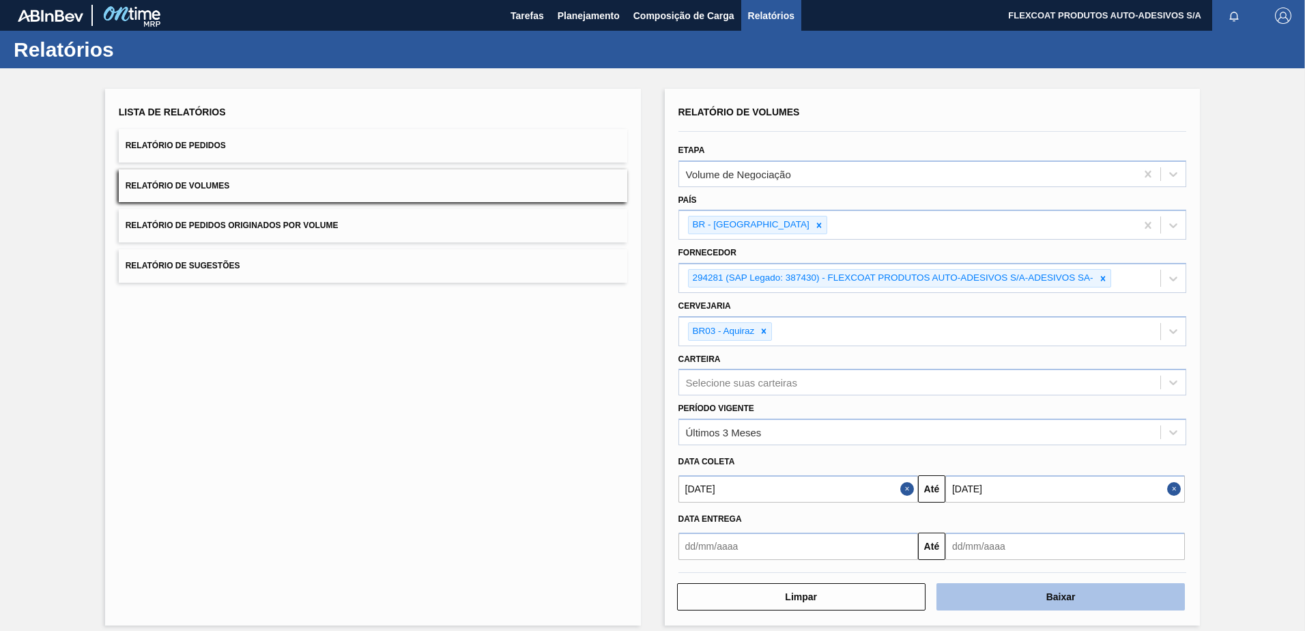
click at [1015, 592] on button "Baixar" at bounding box center [1061, 596] width 248 height 27
click at [764, 333] on icon at bounding box center [764, 331] width 10 height 10
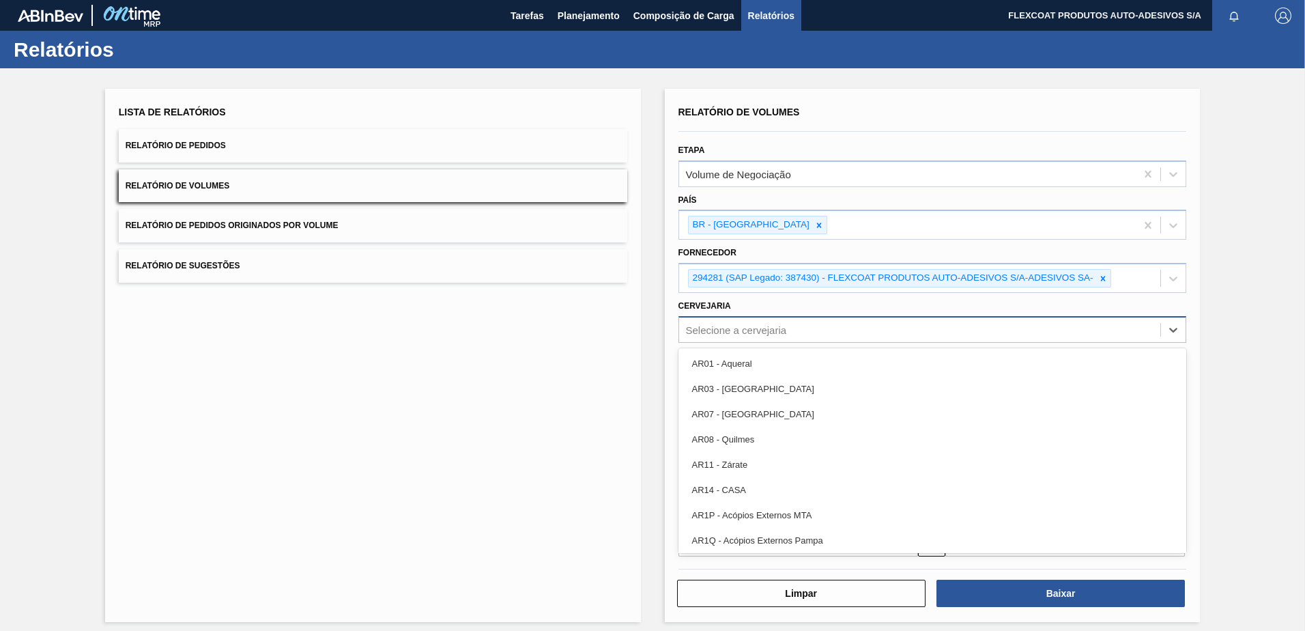
click at [765, 332] on div "Selecione a cervejaria" at bounding box center [736, 330] width 101 height 12
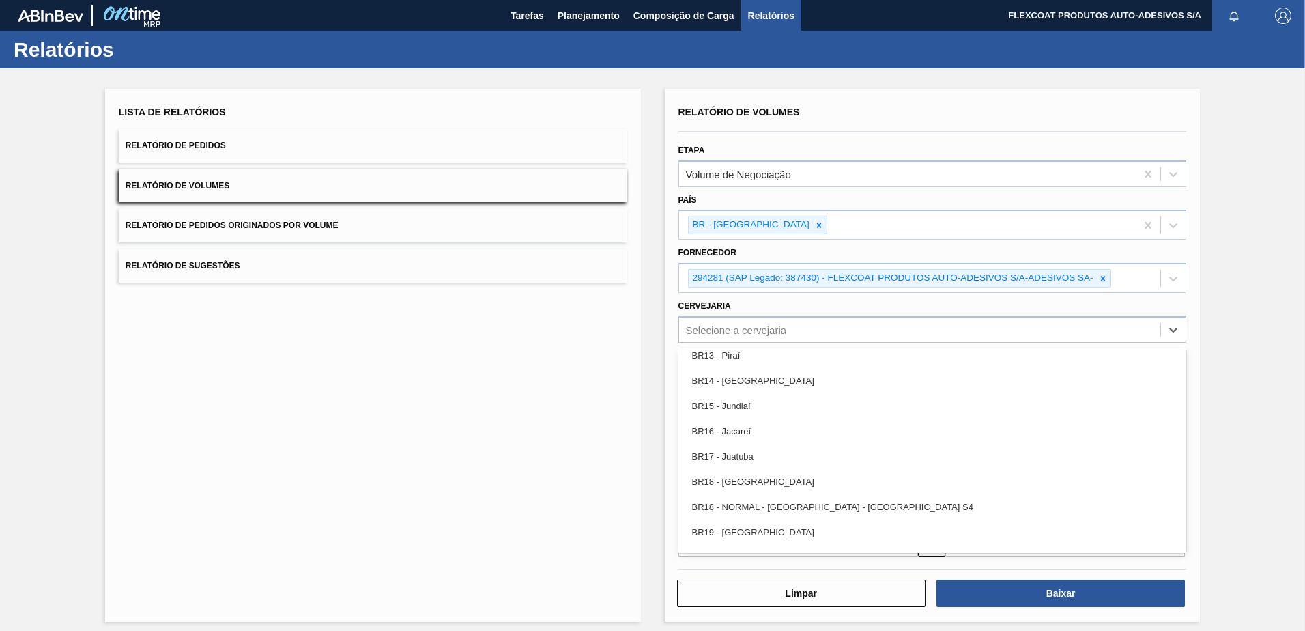
scroll to position [993, 0]
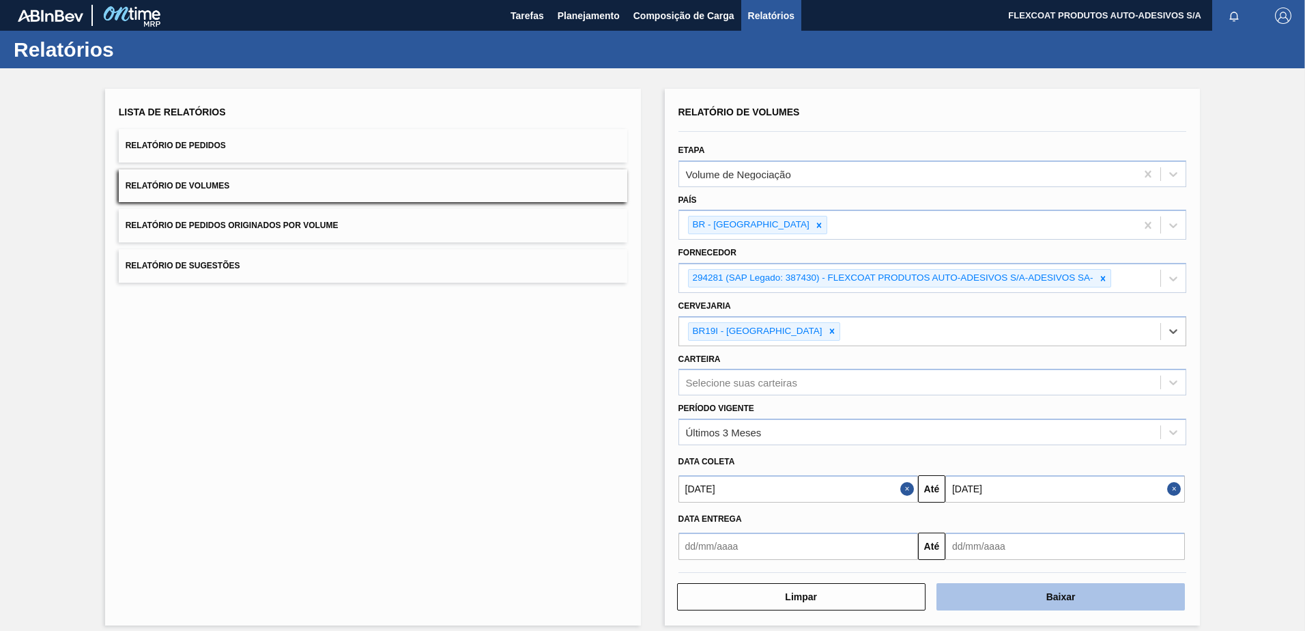
click at [987, 604] on button "Baixar" at bounding box center [1061, 596] width 248 height 27
click at [745, 487] on input "29/06/2025" at bounding box center [799, 488] width 240 height 27
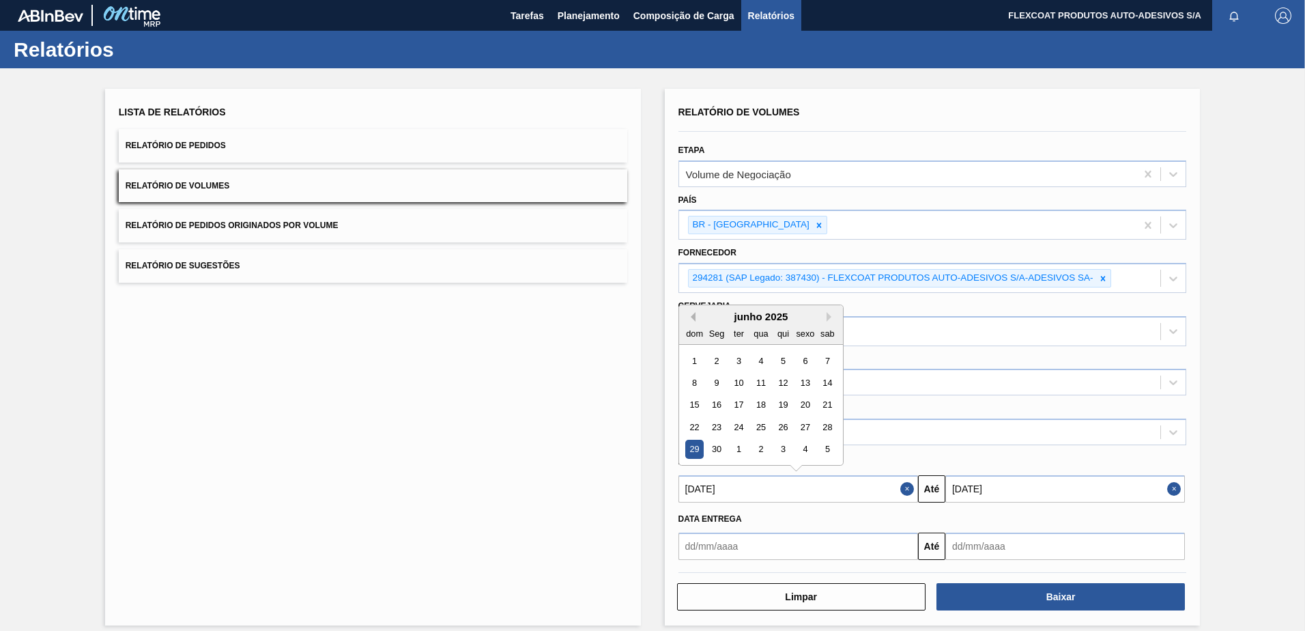
click at [693, 313] on button "Mês anterior" at bounding box center [691, 317] width 10 height 10
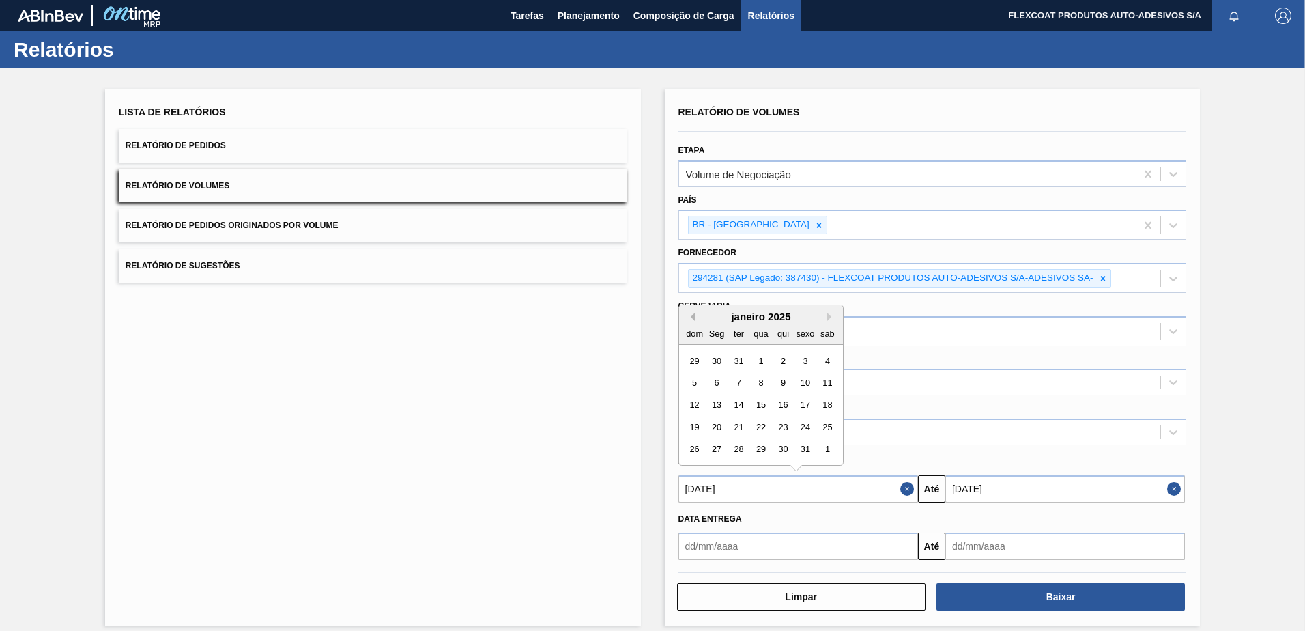
click at [693, 313] on button "Mês anterior" at bounding box center [691, 317] width 10 height 10
click at [719, 359] on div "28" at bounding box center [716, 361] width 18 height 18
type input "28/10/2024"
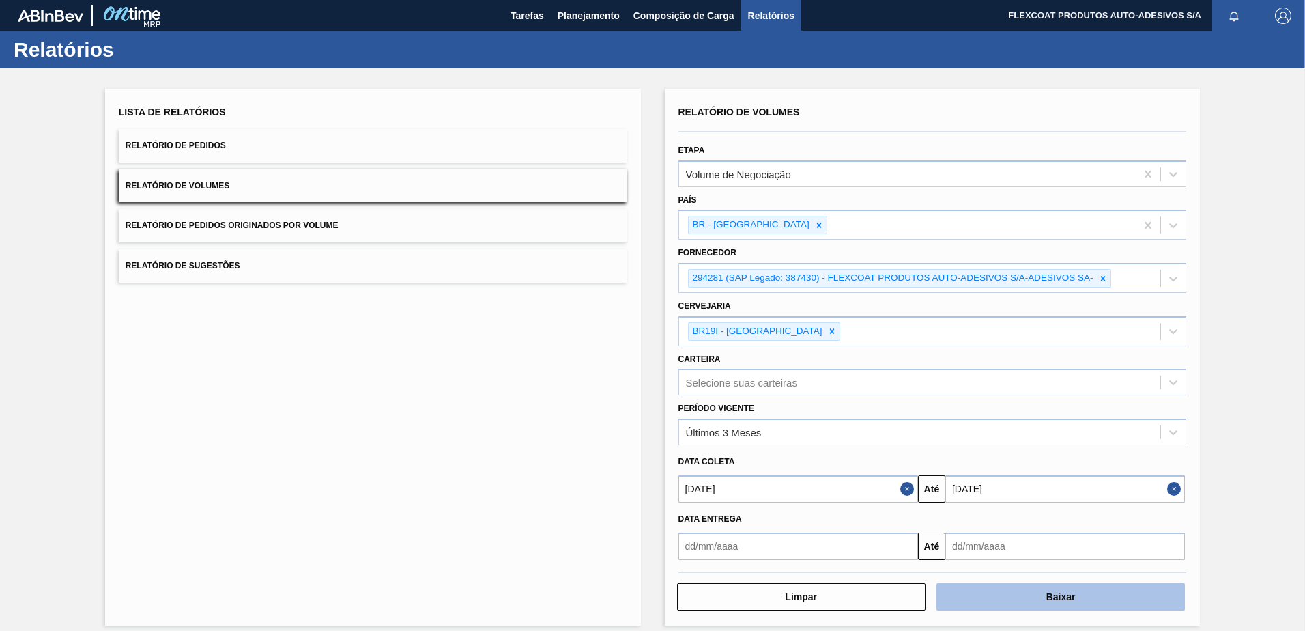
click at [1031, 598] on button "Baixar" at bounding box center [1061, 596] width 248 height 27
click at [727, 327] on div "BR19I - Nova Rio" at bounding box center [757, 331] width 136 height 17
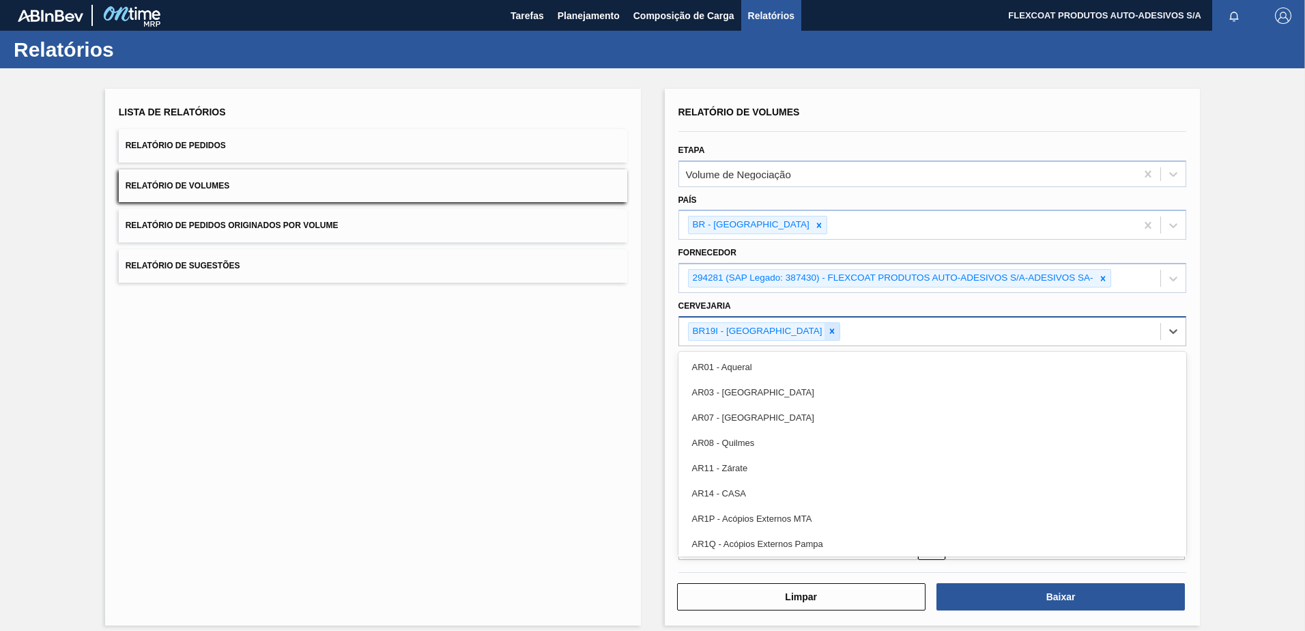
click at [825, 330] on div at bounding box center [832, 331] width 15 height 17
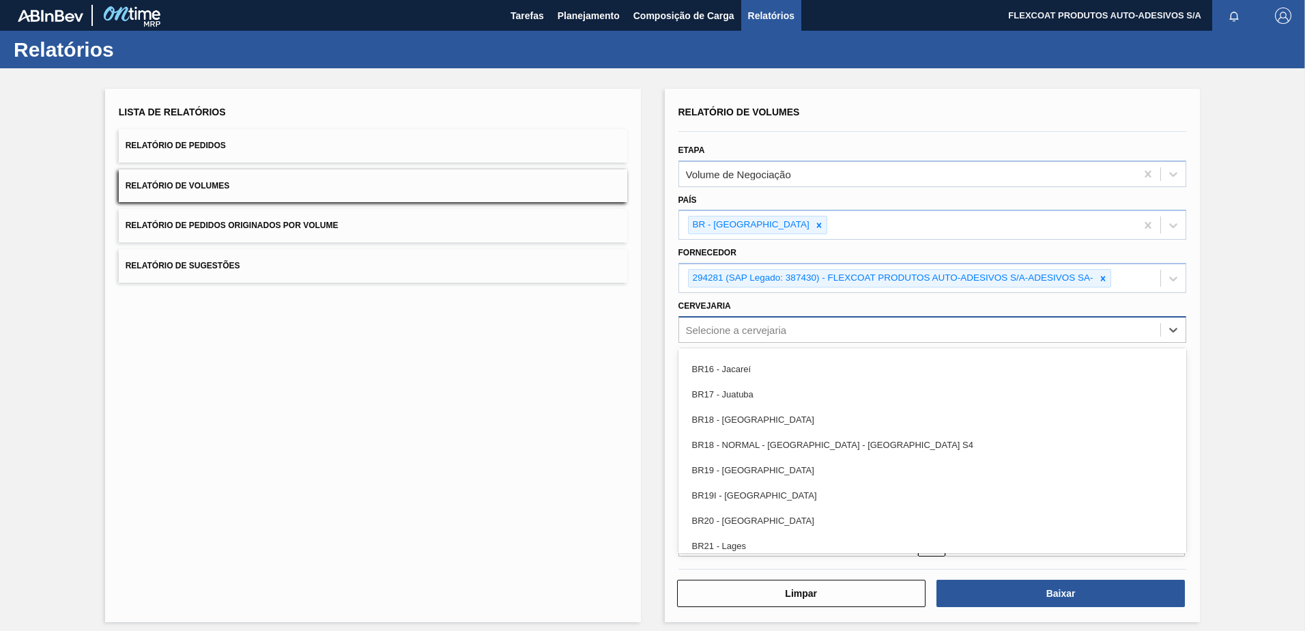
scroll to position [1005, 0]
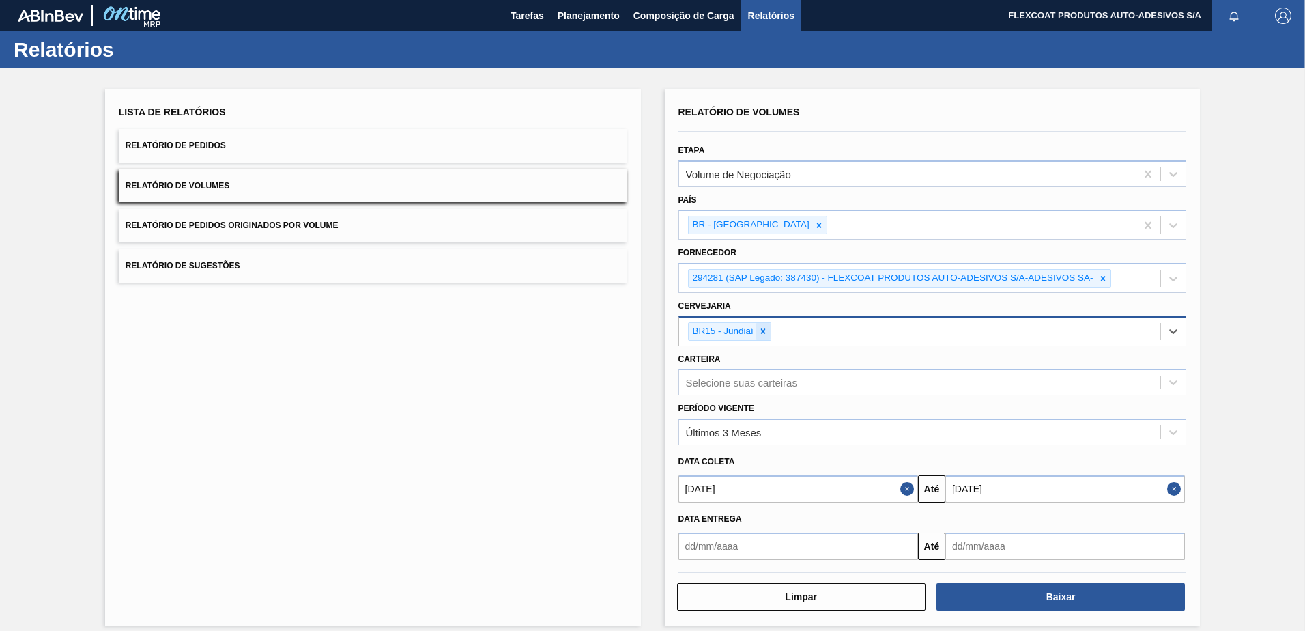
click at [761, 332] on icon at bounding box center [763, 331] width 5 height 5
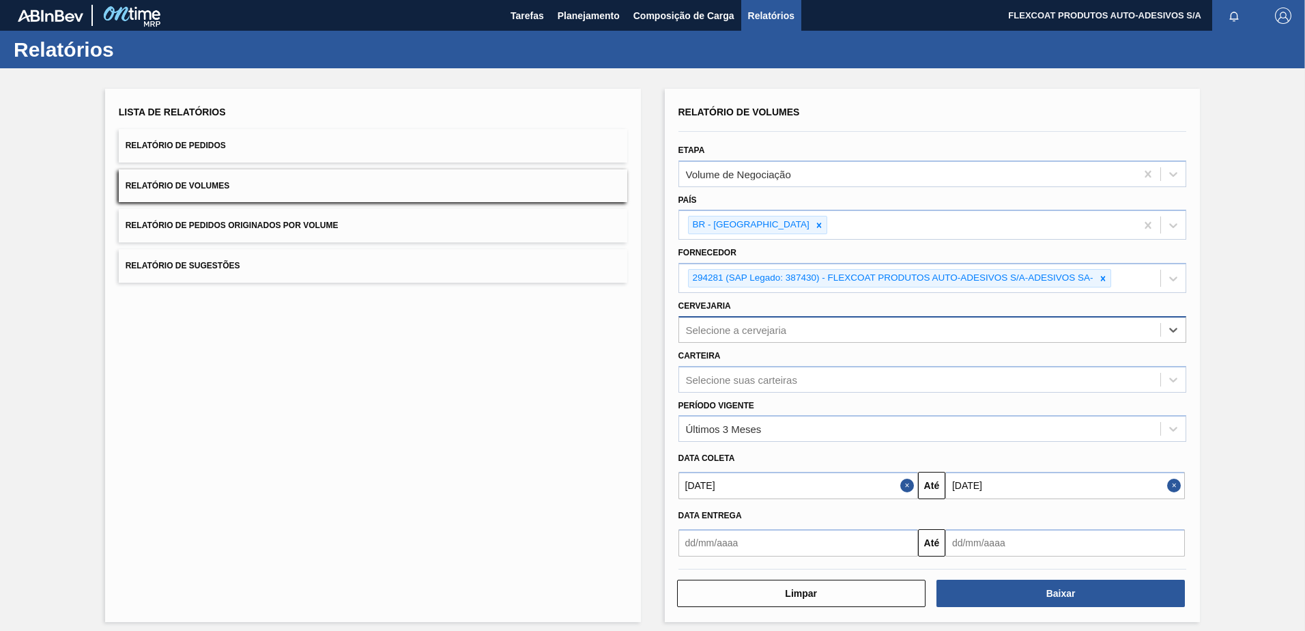
click at [761, 332] on div "Selecione a cervejaria" at bounding box center [736, 330] width 101 height 12
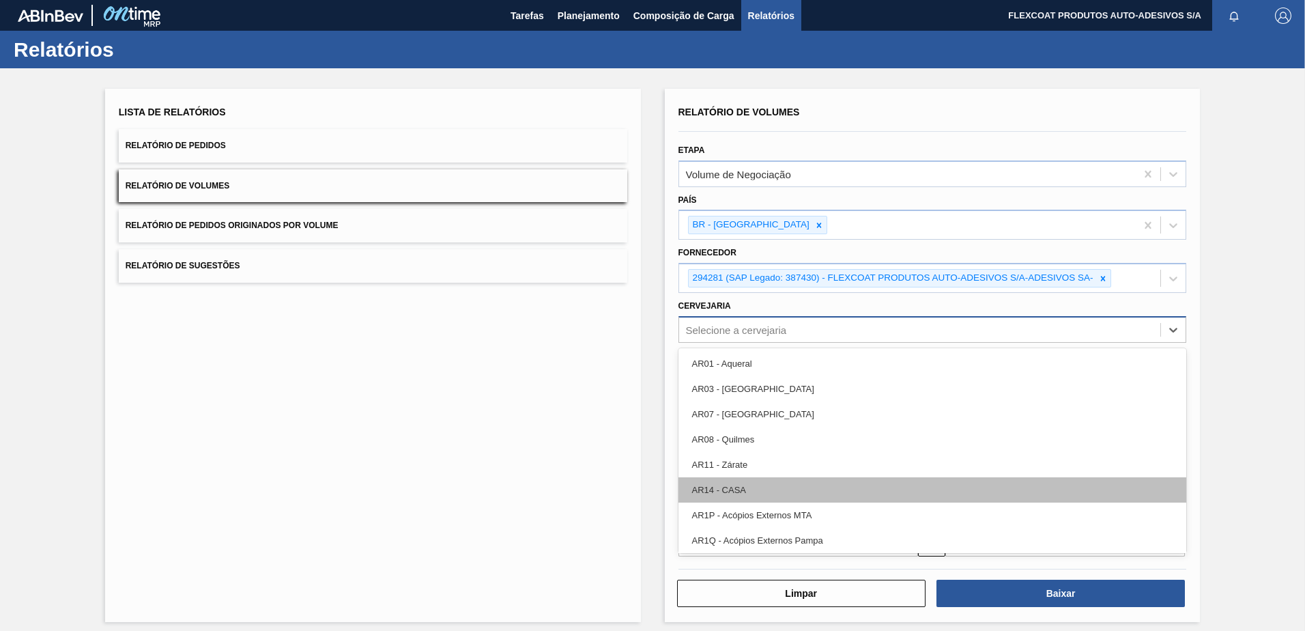
click at [765, 490] on div "AR14 - CASA" at bounding box center [933, 489] width 509 height 25
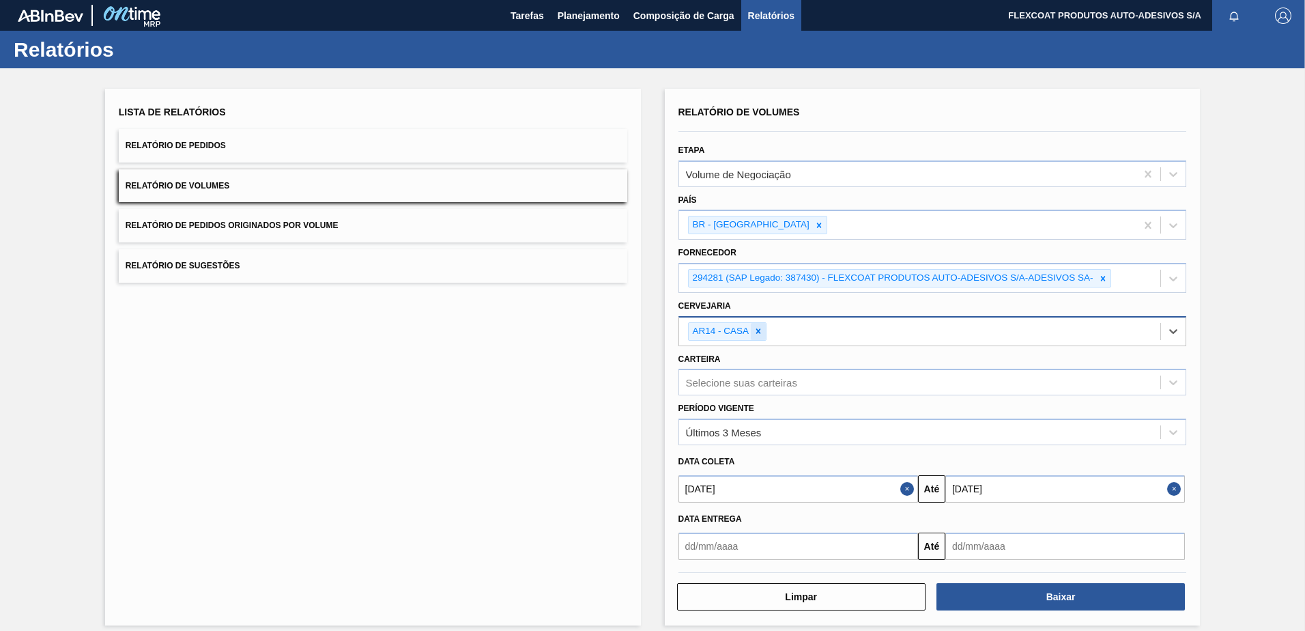
click at [756, 330] on icon at bounding box center [758, 331] width 5 height 5
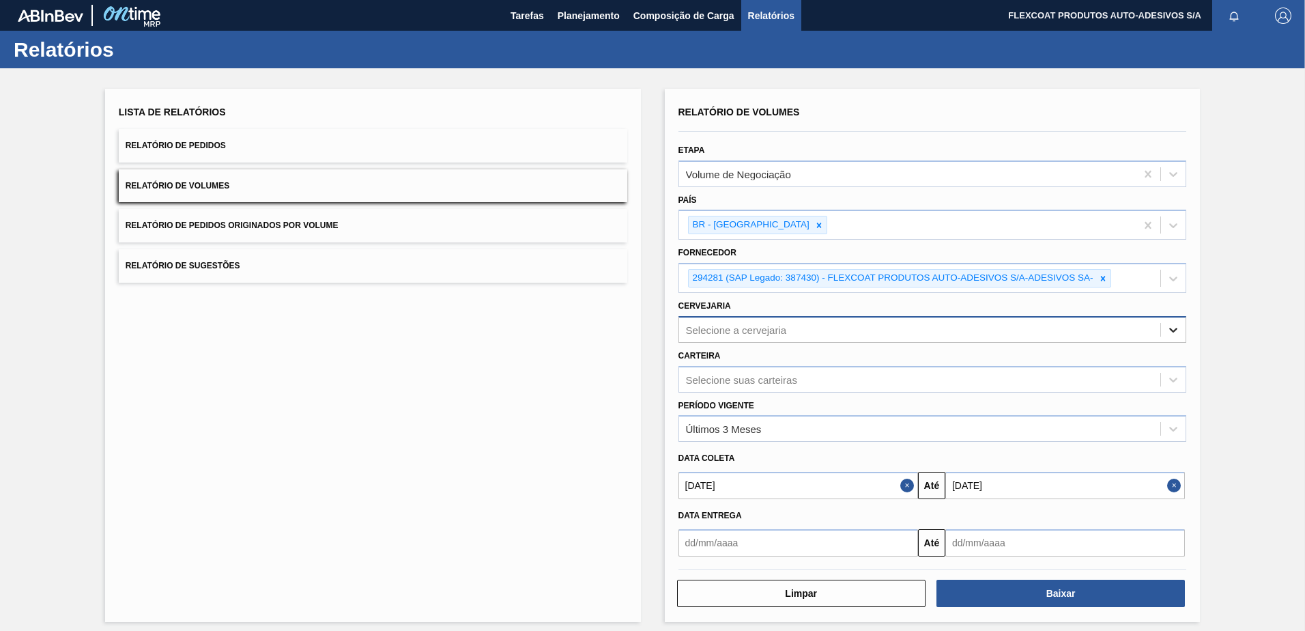
click at [1172, 328] on icon at bounding box center [1174, 330] width 14 height 14
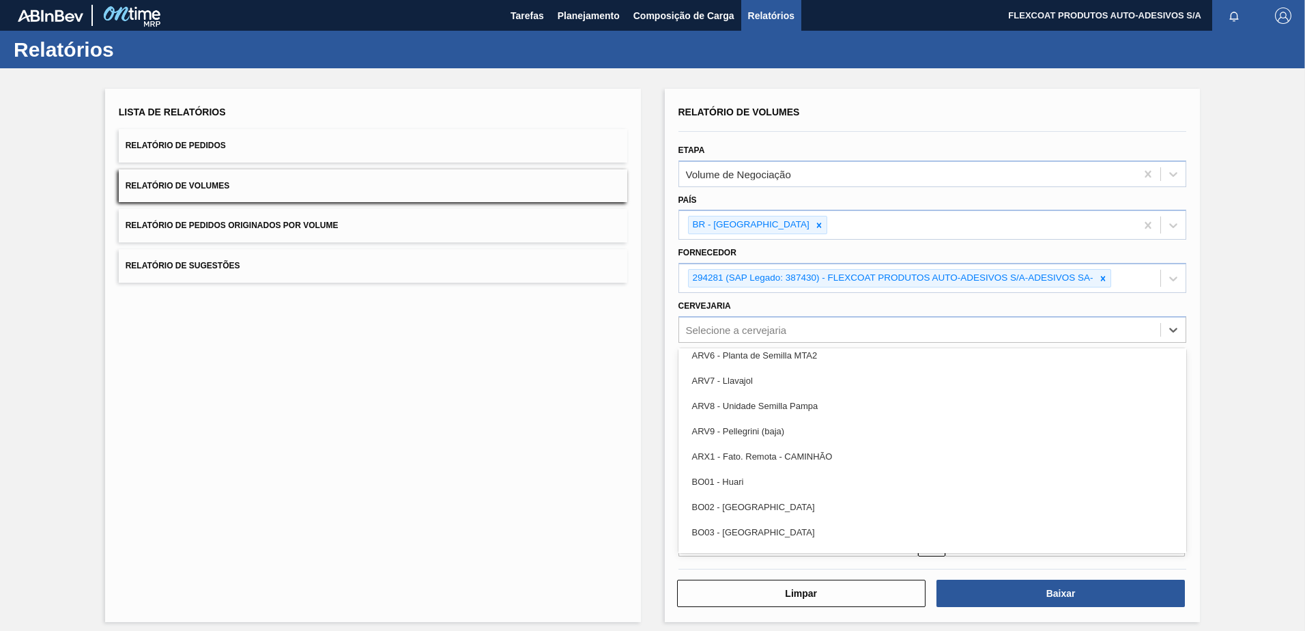
scroll to position [362, 0]
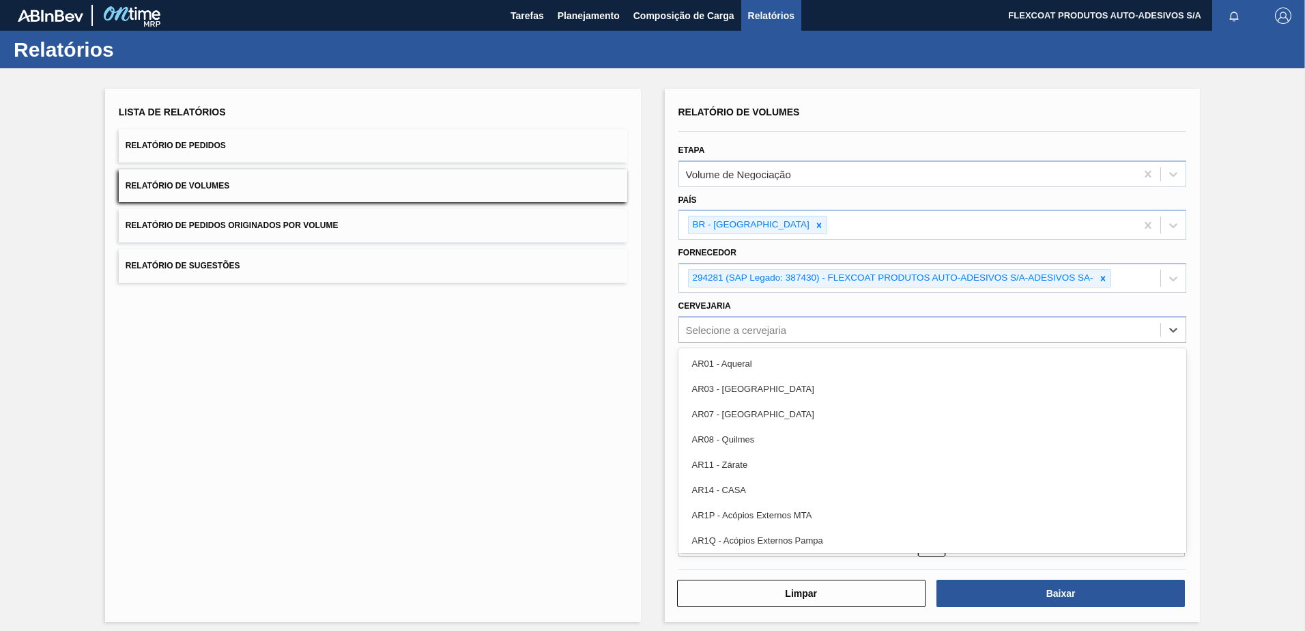
click at [774, 326] on div "Selecione a cervejaria" at bounding box center [736, 330] width 101 height 12
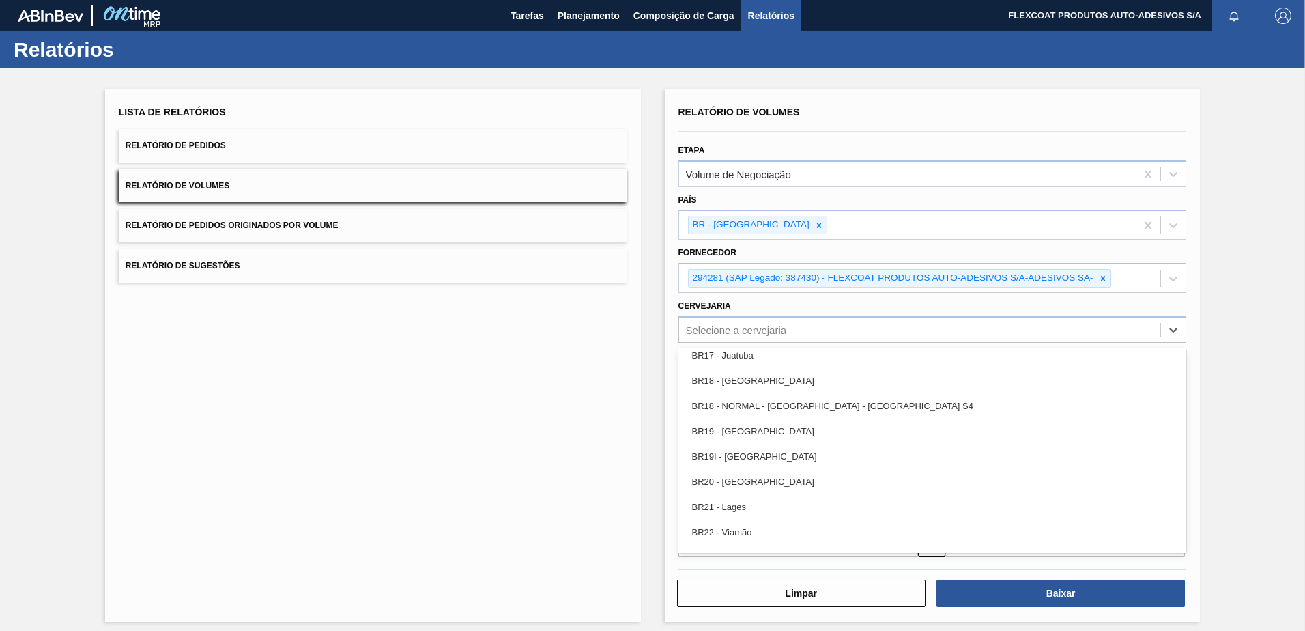
scroll to position [1094, 0]
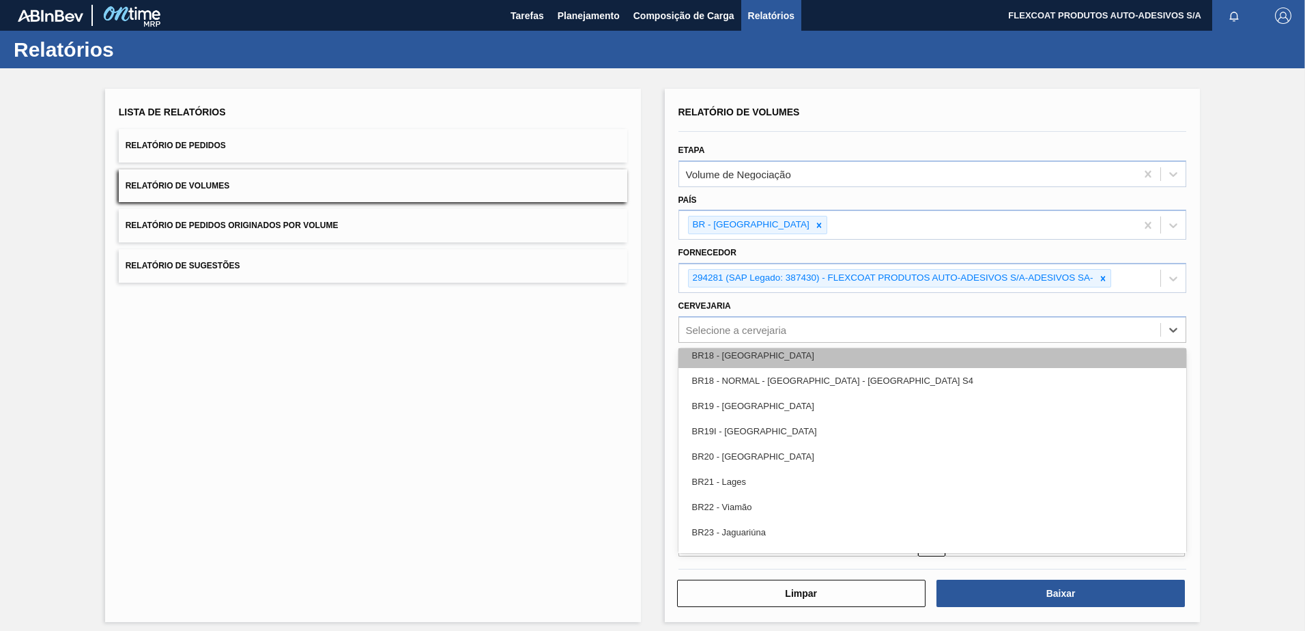
click at [738, 361] on div "BR18 - [GEOGRAPHIC_DATA]" at bounding box center [933, 355] width 509 height 25
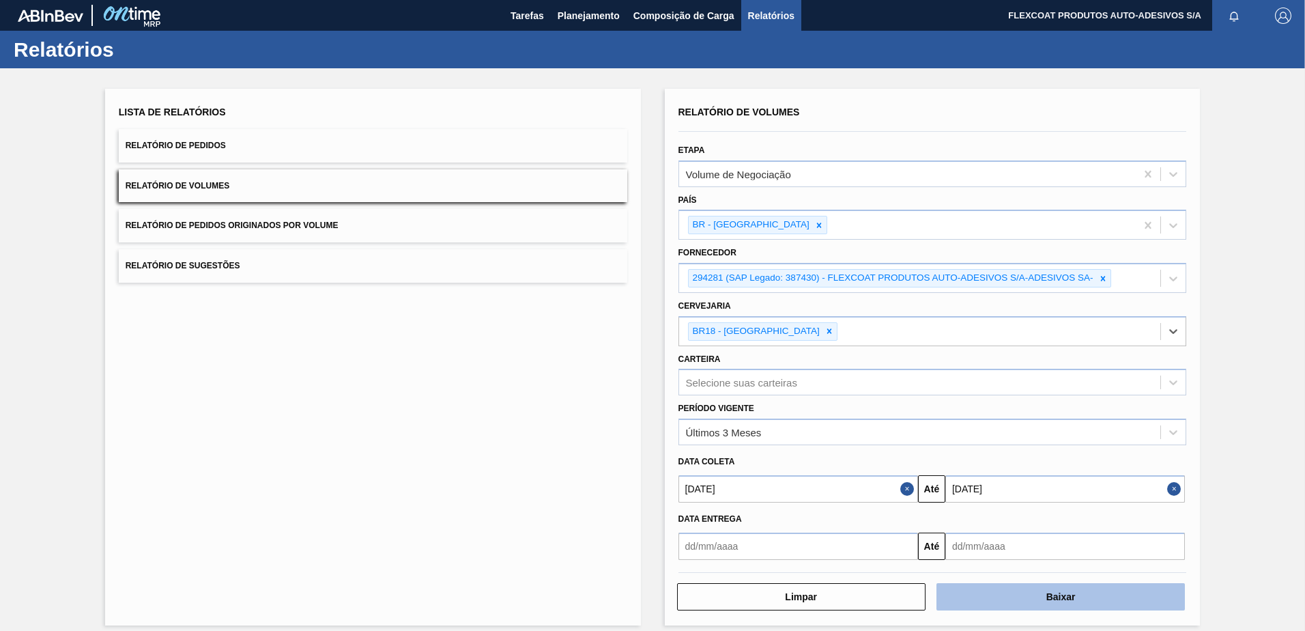
click at [989, 593] on button "Baixar" at bounding box center [1061, 596] width 248 height 27
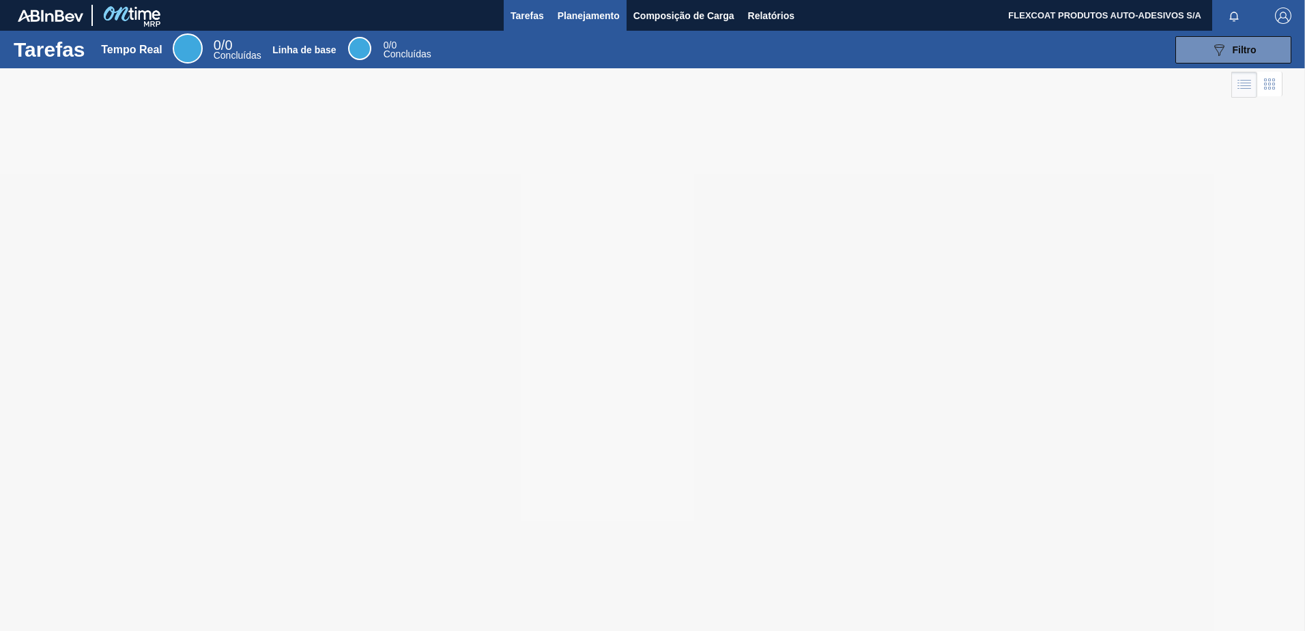
click at [569, 21] on span "Planejamento" at bounding box center [589, 16] width 62 height 16
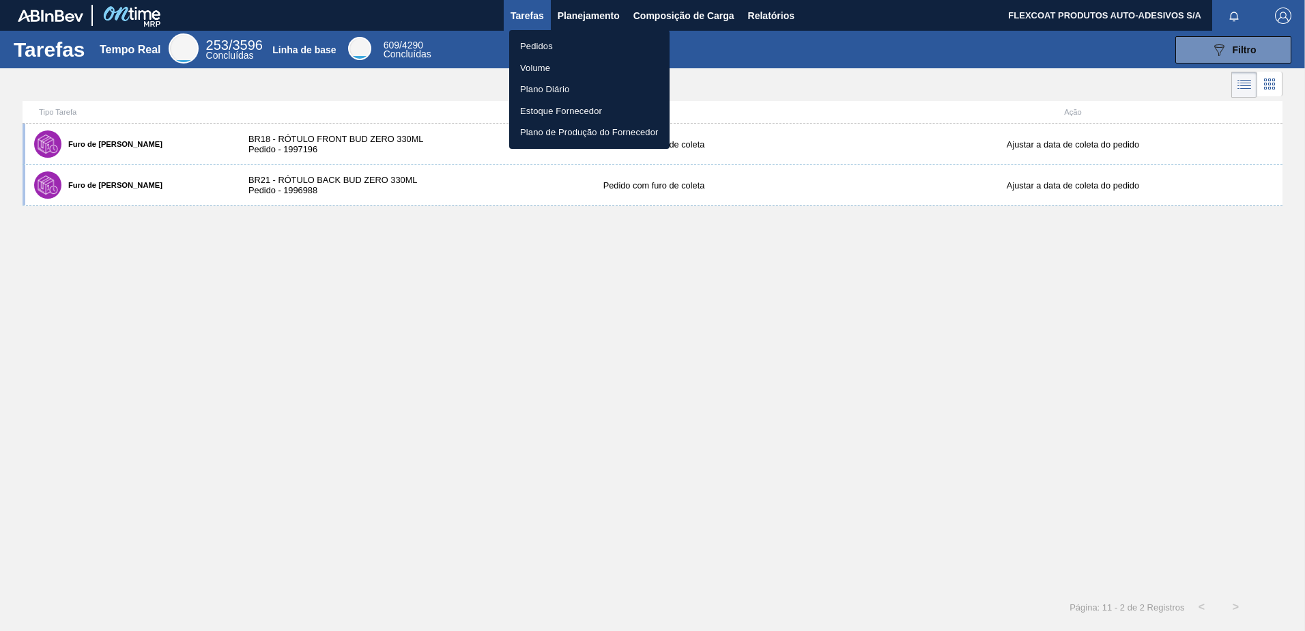
click at [541, 48] on li "Pedidos" at bounding box center [589, 46] width 160 height 22
